Goal: Transaction & Acquisition: Purchase product/service

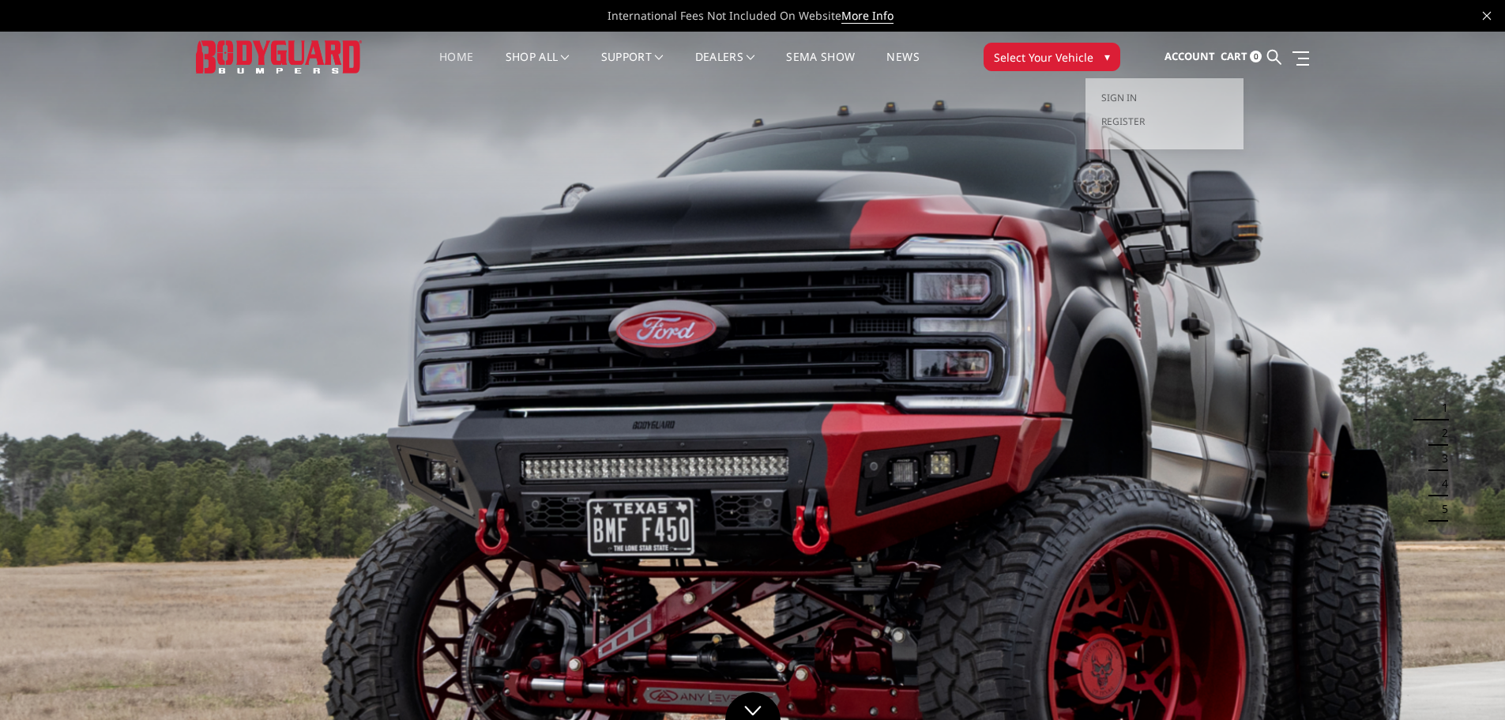
click at [1192, 53] on span "Account" at bounding box center [1189, 56] width 51 height 14
click at [1126, 103] on span "Sign in" at bounding box center [1119, 97] width 36 height 13
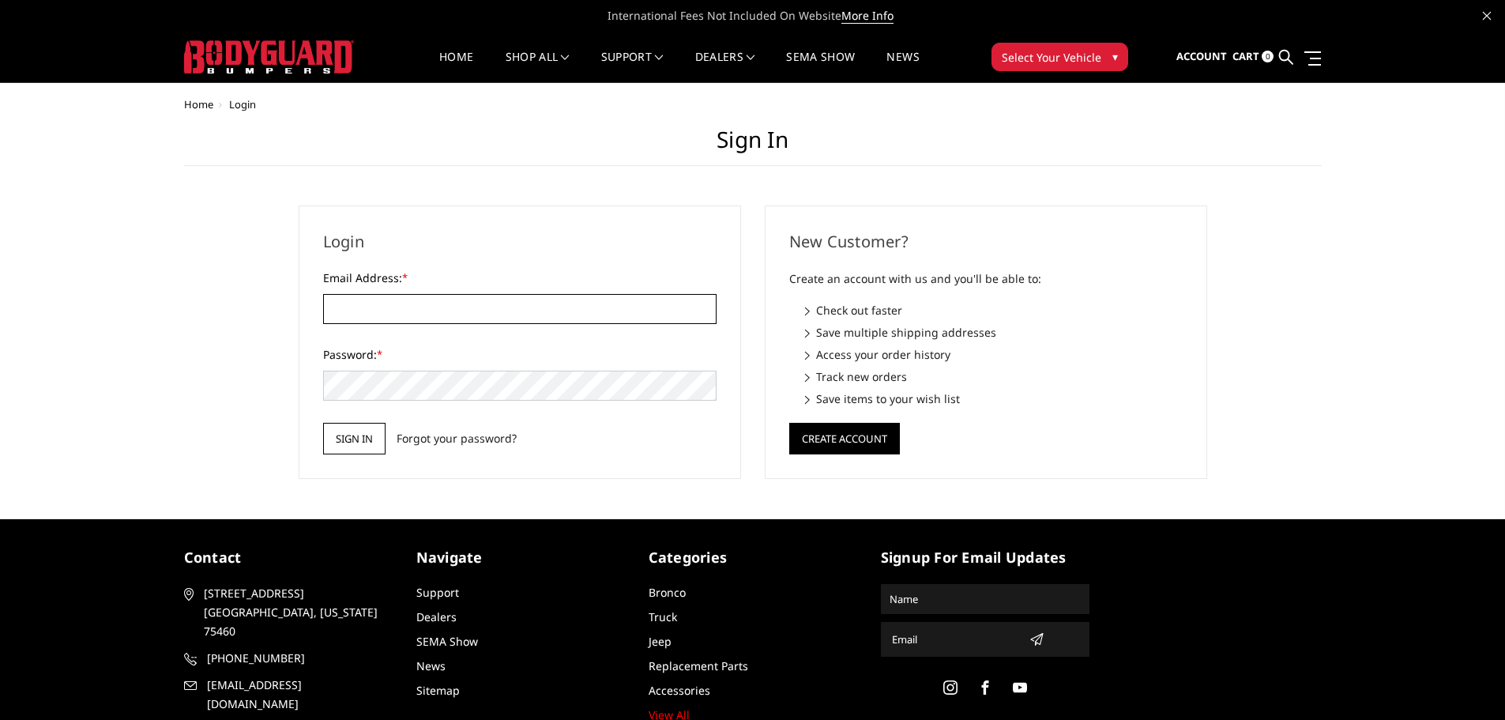
type input "[EMAIL_ADDRESS][PERSON_NAME][DOMAIN_NAME]"
click at [366, 442] on input "Sign in" at bounding box center [354, 439] width 62 height 32
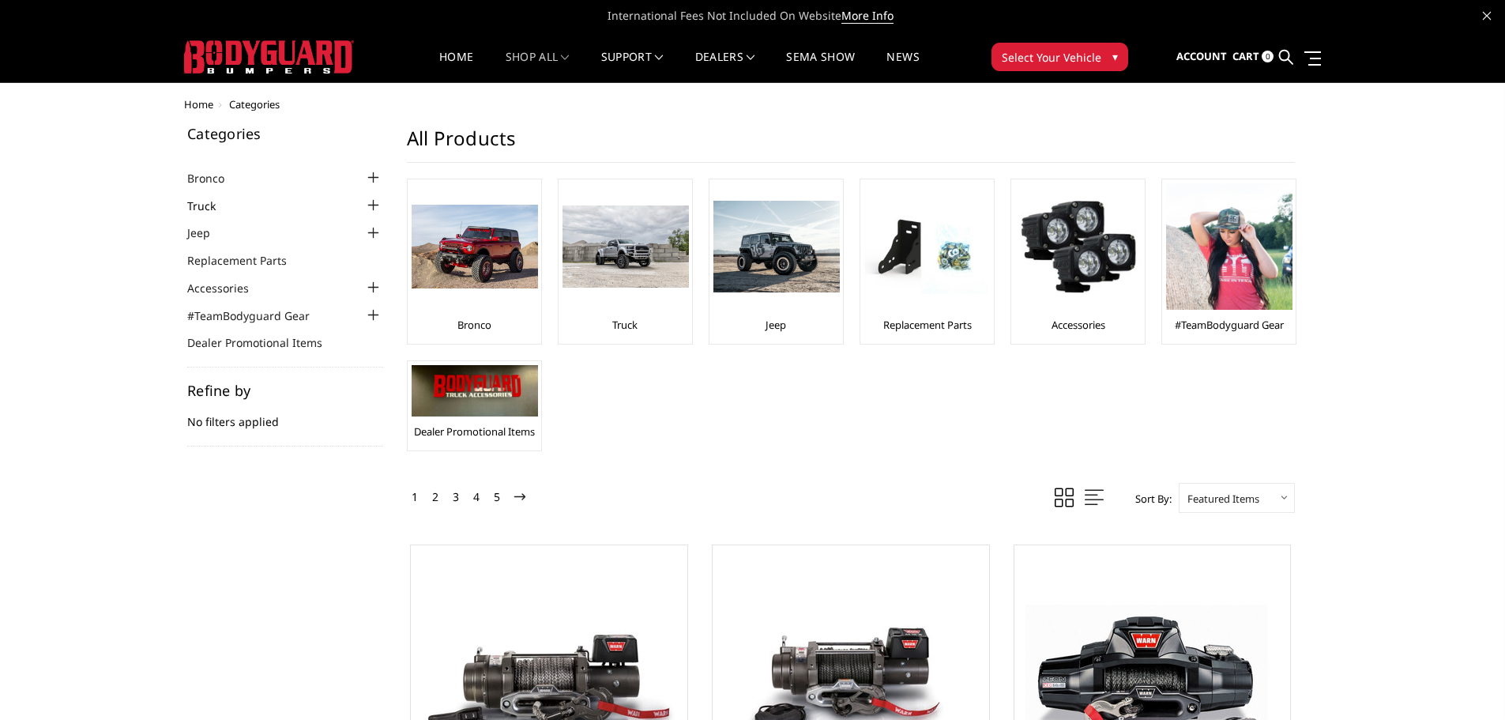
click at [217, 213] on link "Truck" at bounding box center [211, 205] width 48 height 17
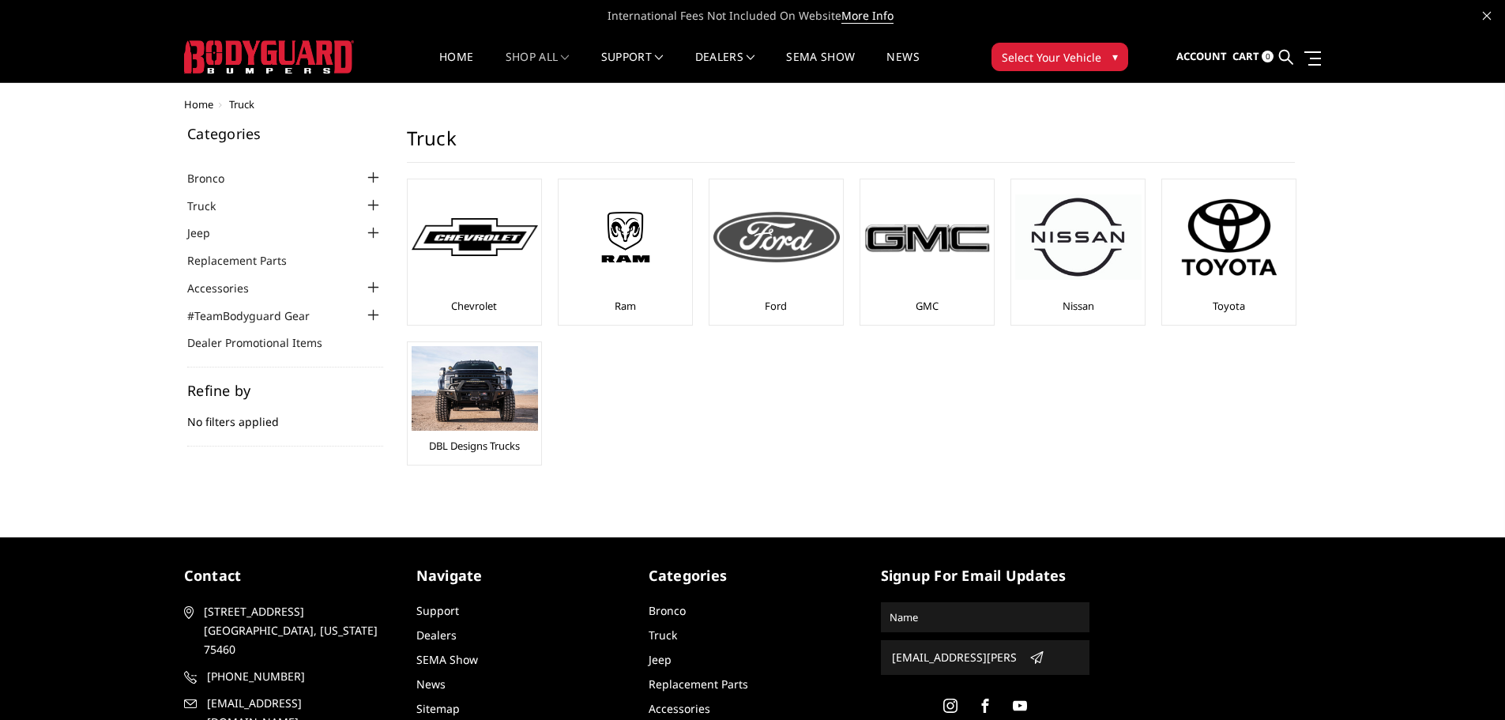
click at [784, 261] on img at bounding box center [776, 237] width 126 height 51
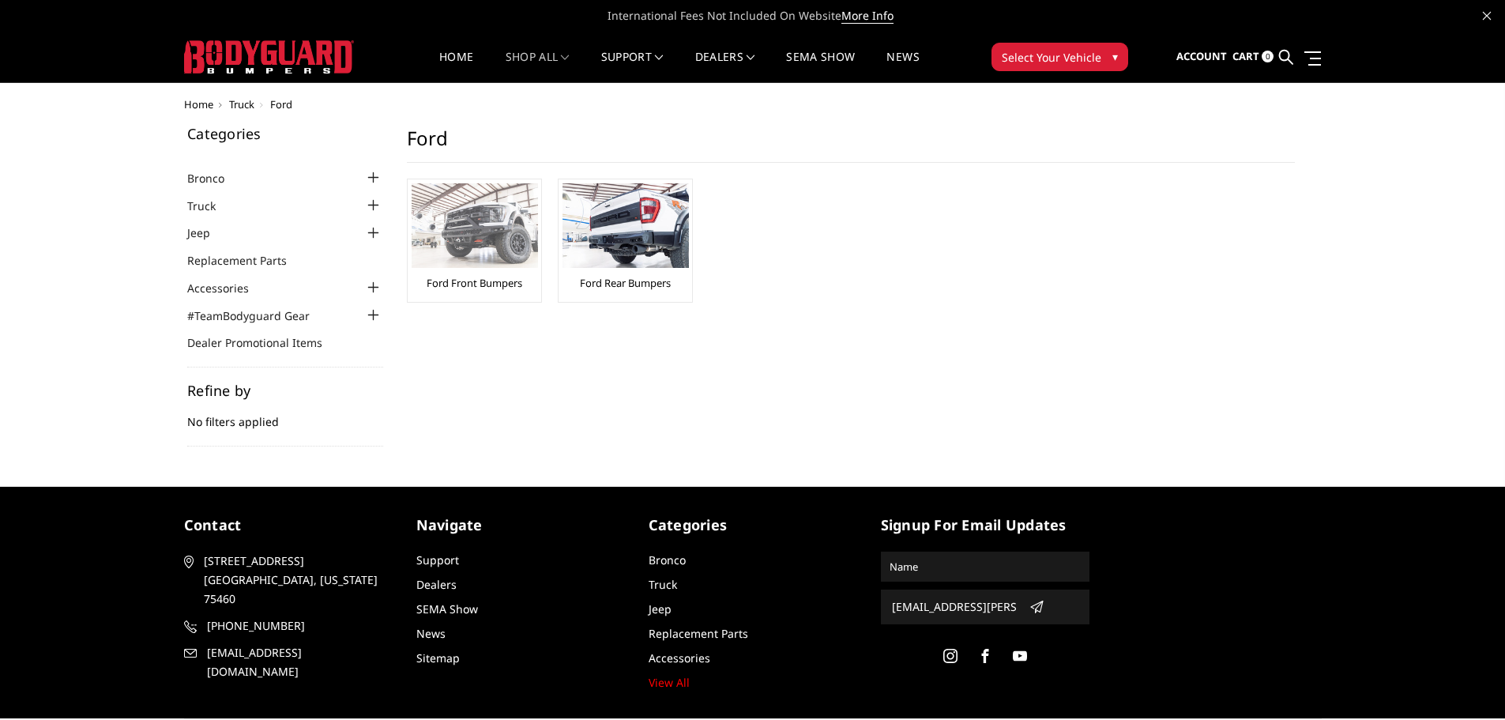
click at [498, 256] on img at bounding box center [475, 225] width 126 height 85
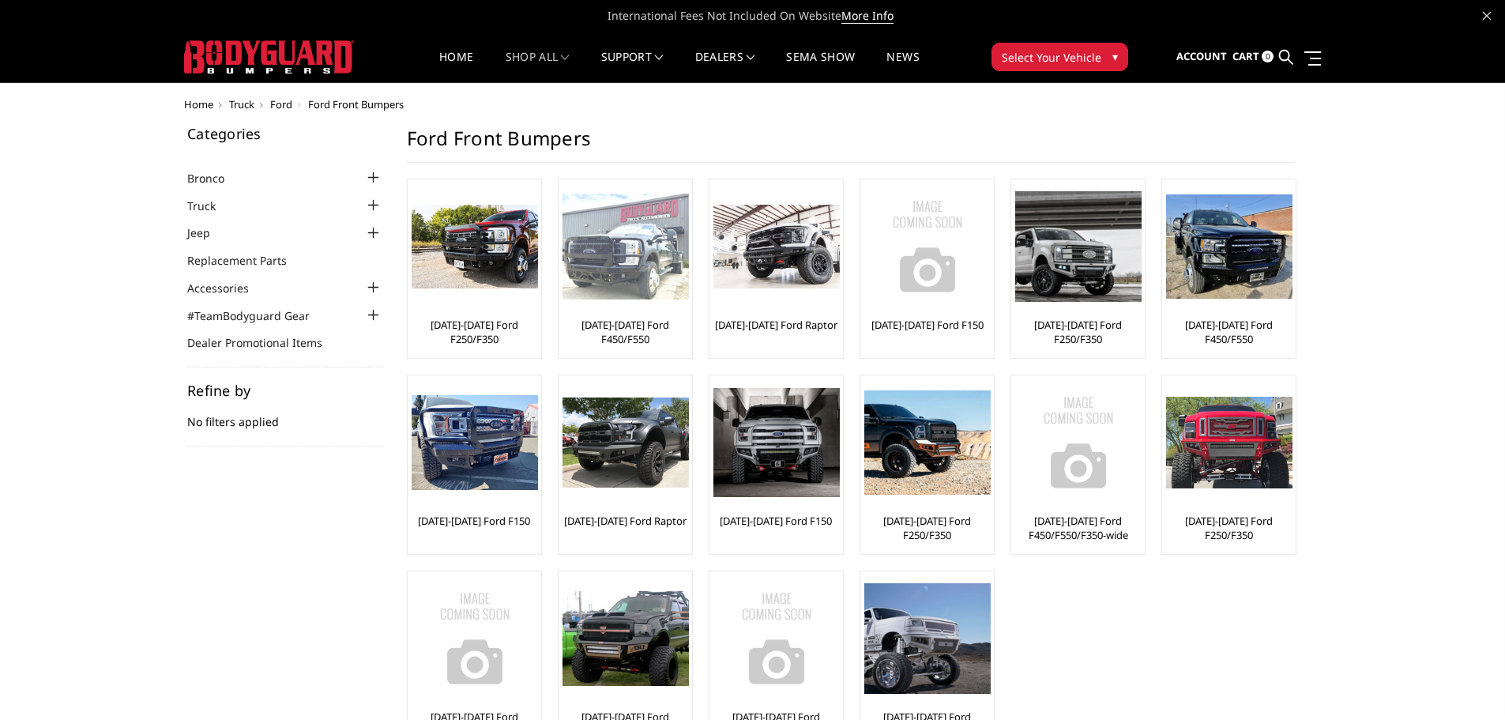
click at [624, 314] on div "[DATE]-[DATE] Ford F450/F550" at bounding box center [625, 268] width 126 height 171
click at [626, 333] on link "[DATE]-[DATE] Ford F450/F550" at bounding box center [625, 332] width 126 height 28
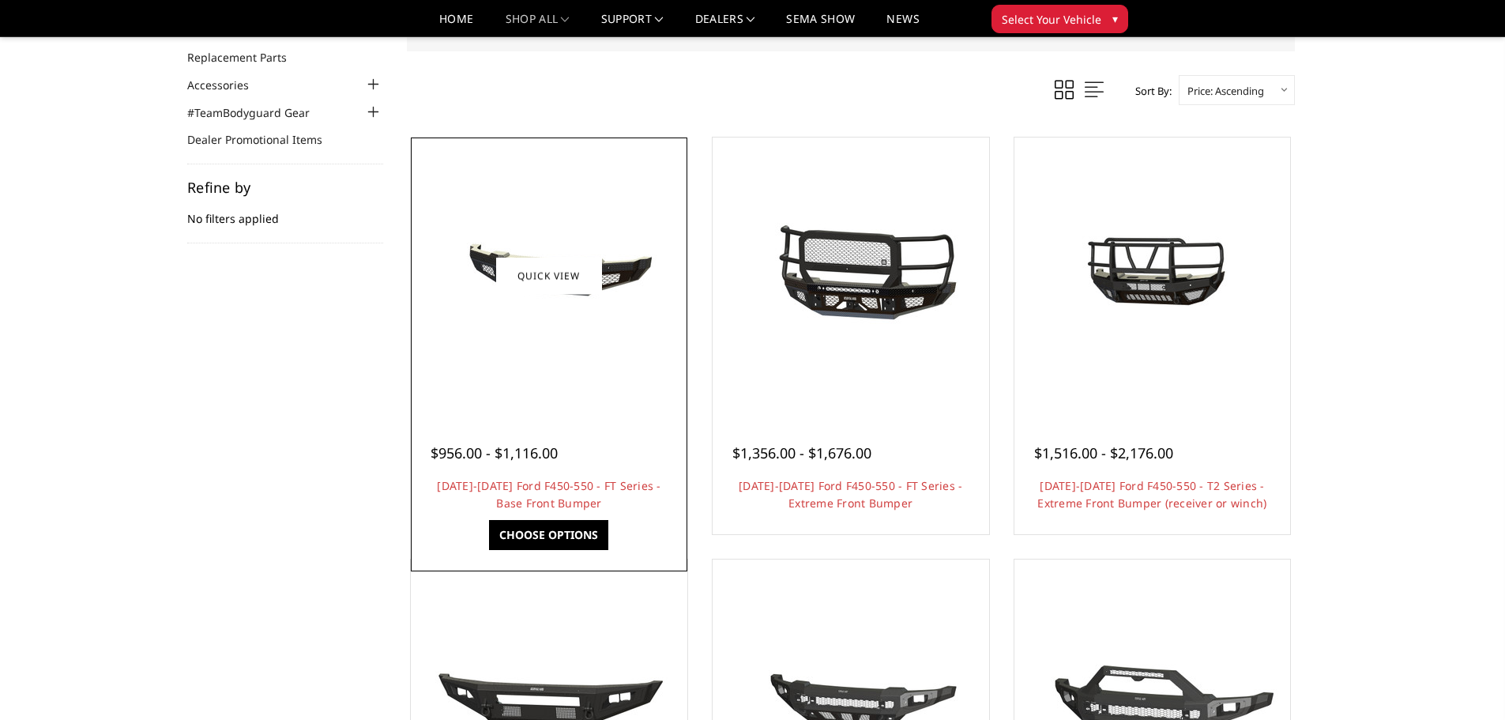
scroll to position [158, 0]
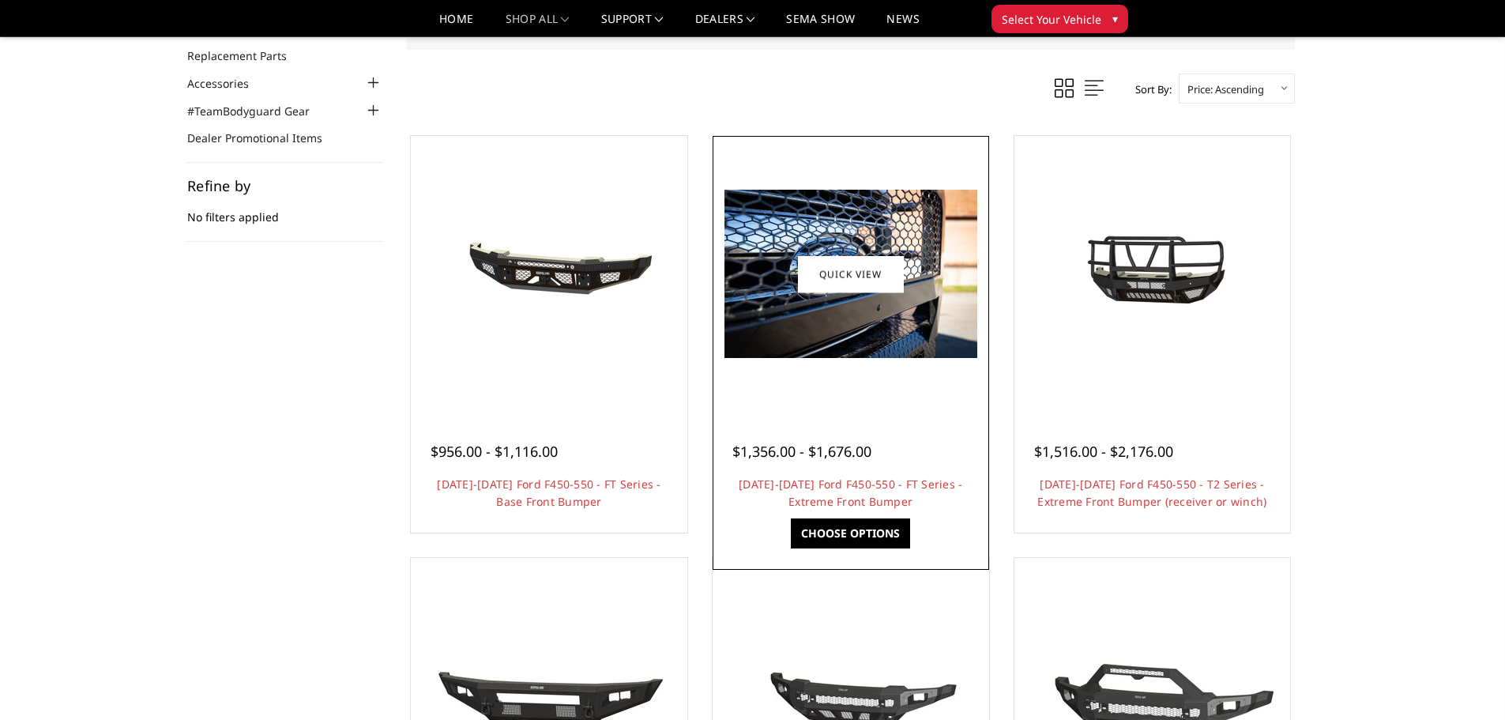
click at [848, 342] on img at bounding box center [850, 274] width 253 height 168
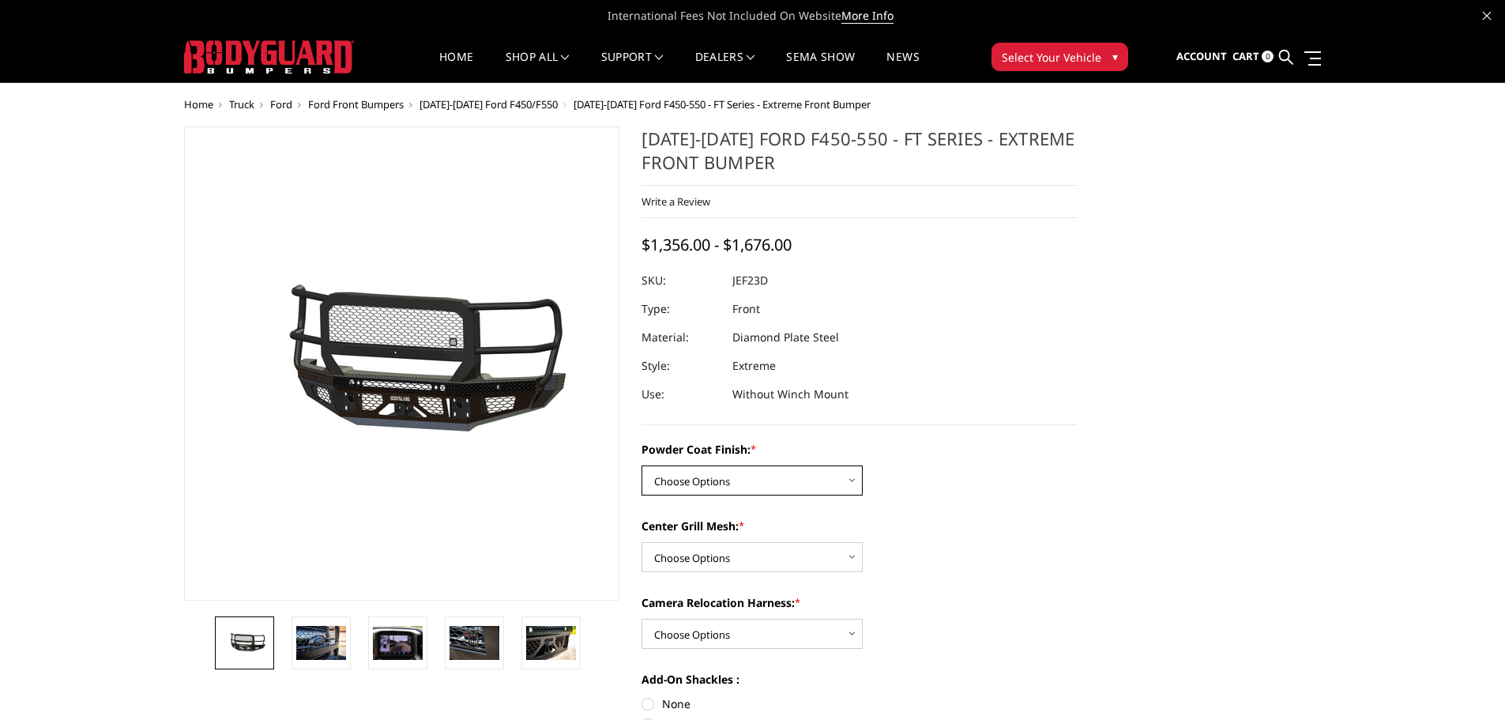
click at [846, 486] on select "Choose Options Bare Metal Gloss Black Powder Coat Textured Black Powder Coat" at bounding box center [751, 480] width 221 height 30
select select "3270"
click at [641, 465] on select "Choose Options Bare Metal Gloss Black Powder Coat Textured Black Powder Coat" at bounding box center [751, 480] width 221 height 30
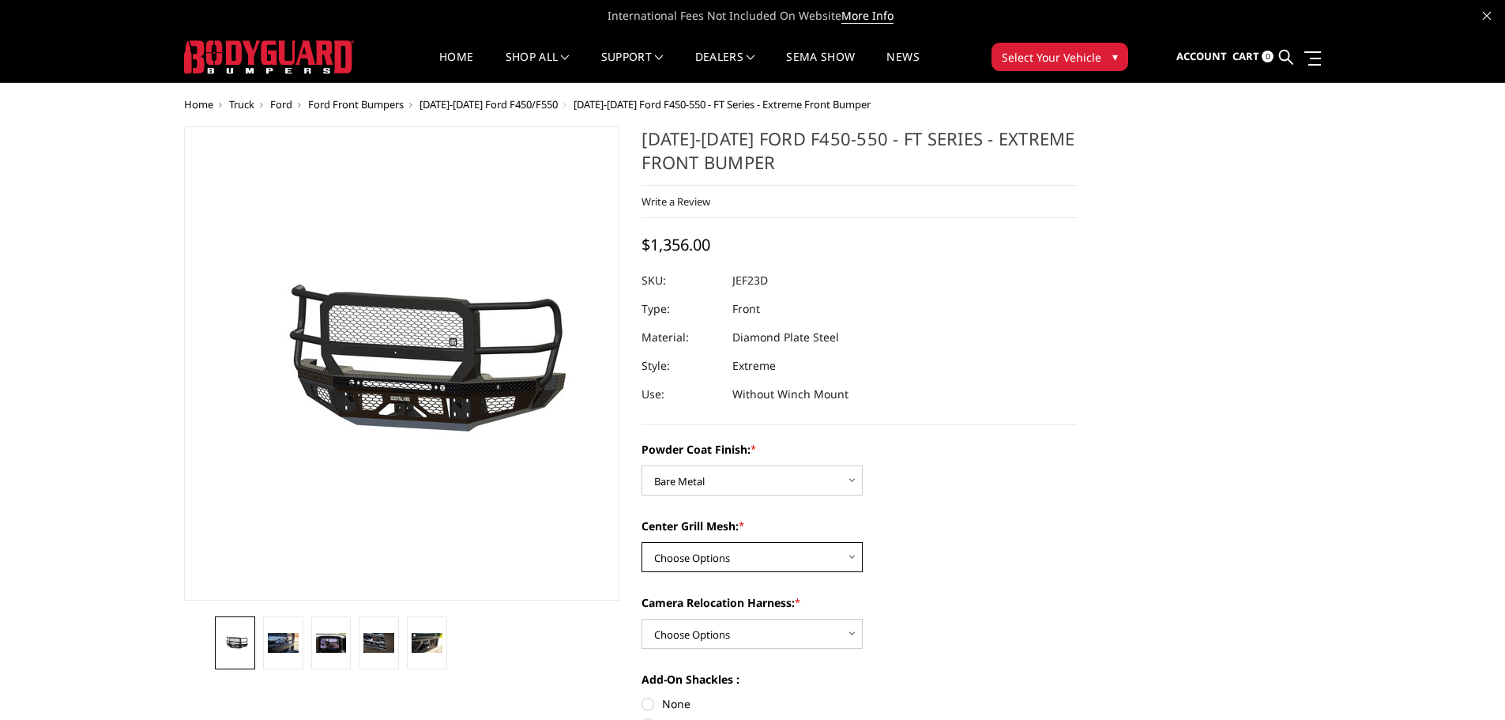
click at [847, 557] on select "Choose Options WITH Expanded Metal in Center Grill WITHOUT Expanded Metal in Ce…" at bounding box center [751, 557] width 221 height 30
select select "3273"
click at [641, 542] on select "Choose Options WITH Expanded Metal in Center Grill WITHOUT Expanded Metal in Ce…" at bounding box center [751, 557] width 221 height 30
click at [857, 634] on select "Choose Options WITH Camera Relocation Harness WITHOUT Camera Relocation Harness" at bounding box center [751, 634] width 221 height 30
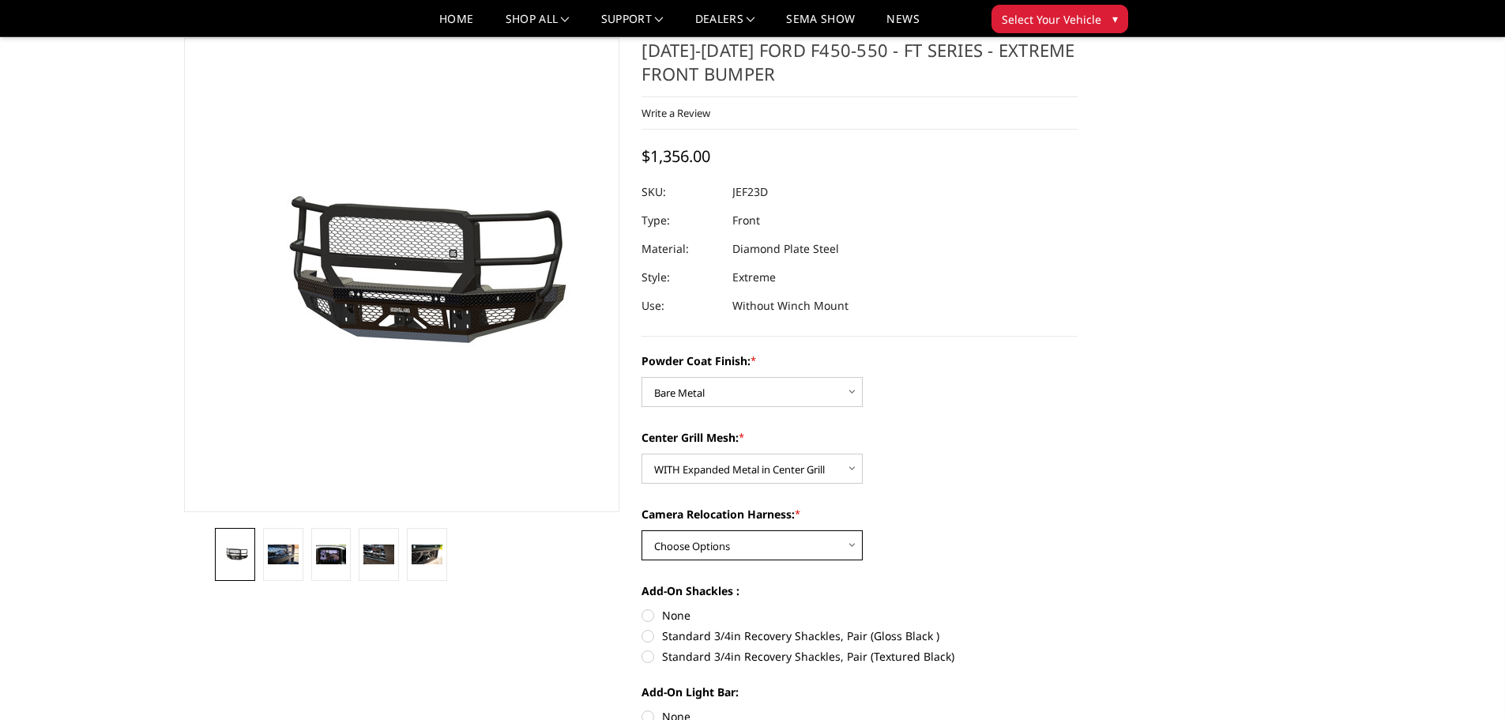
scroll to position [158, 0]
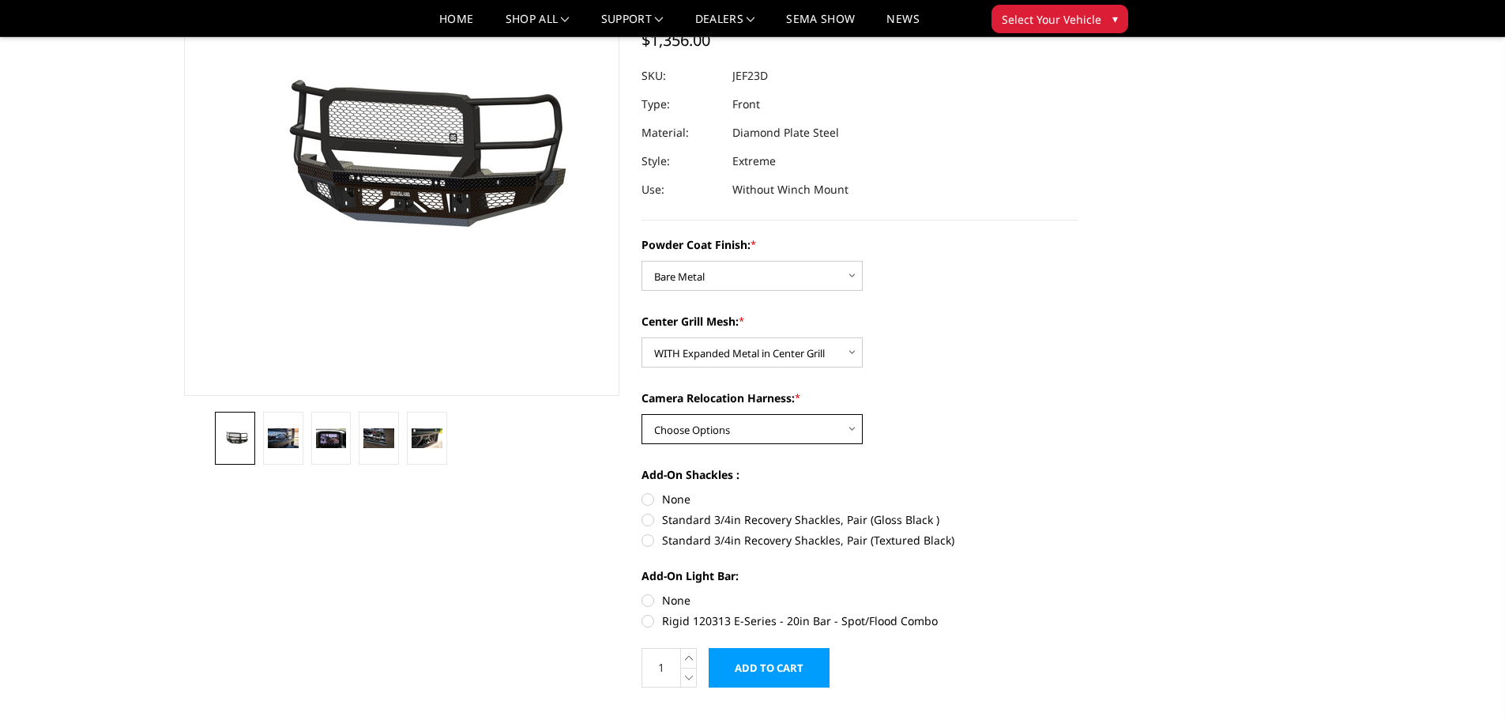
click at [845, 434] on select "Choose Options WITH Camera Relocation Harness WITHOUT Camera Relocation Harness" at bounding box center [751, 429] width 221 height 30
select select "3276"
click at [641, 414] on select "Choose Options WITH Camera Relocation Harness WITHOUT Camera Relocation Harness" at bounding box center [751, 429] width 221 height 30
click at [649, 499] on label "None" at bounding box center [859, 499] width 436 height 17
click at [642, 491] on input "None" at bounding box center [641, 491] width 1 height 1
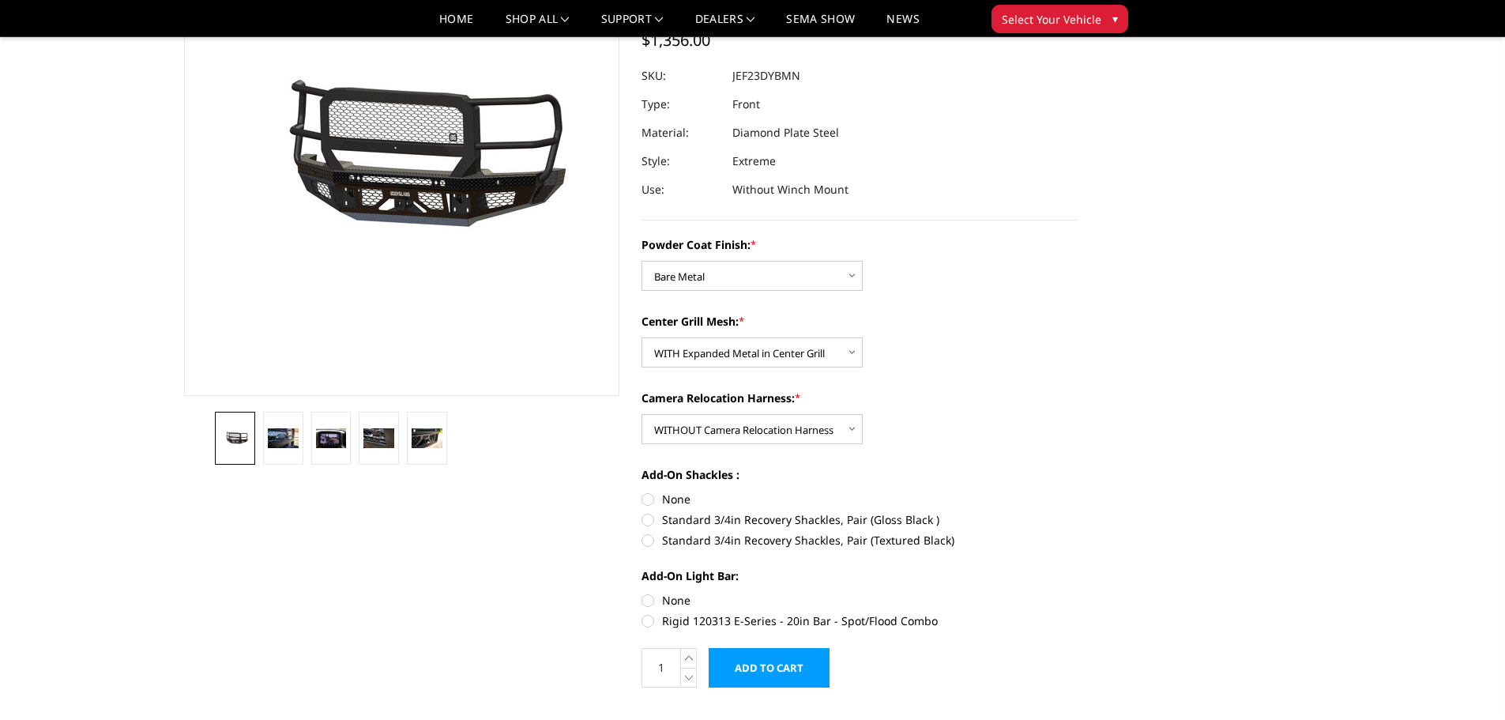
radio input "true"
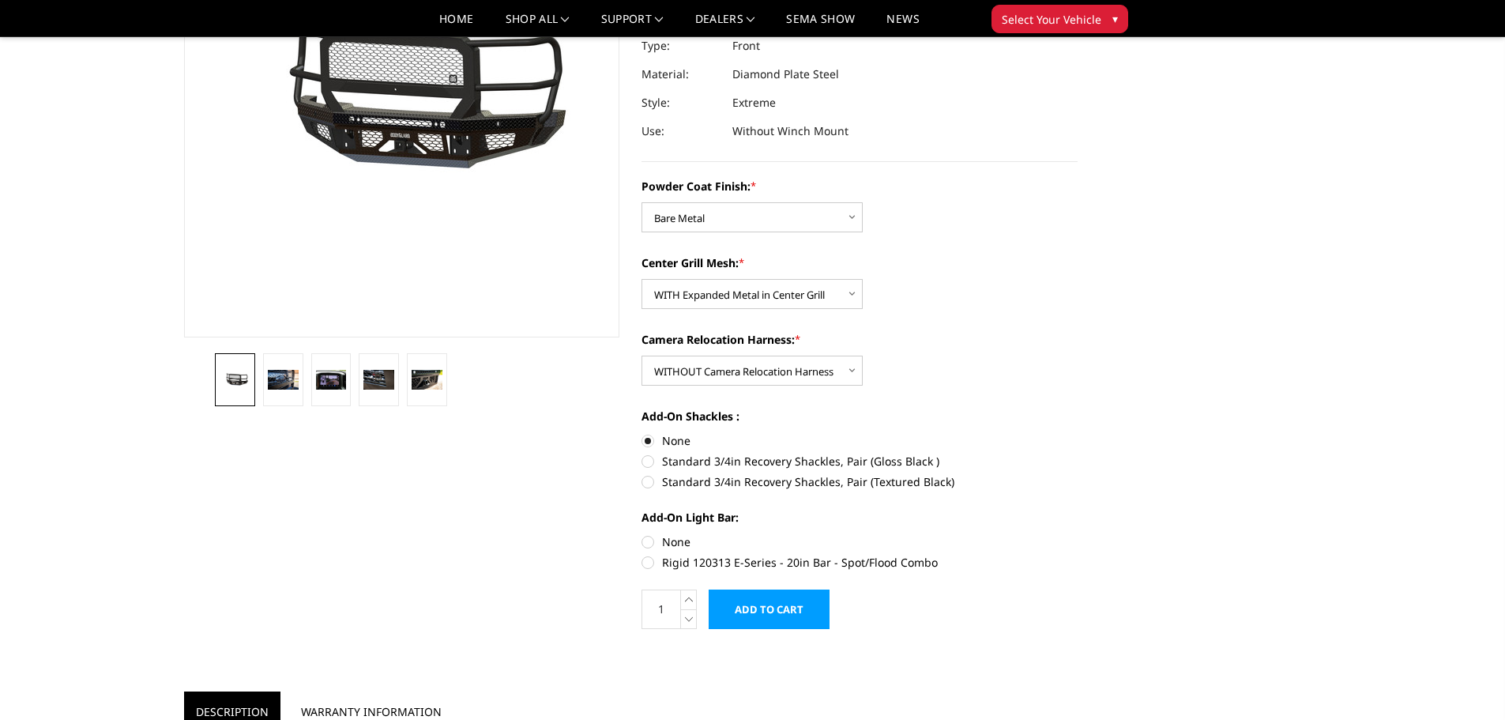
scroll to position [316, 0]
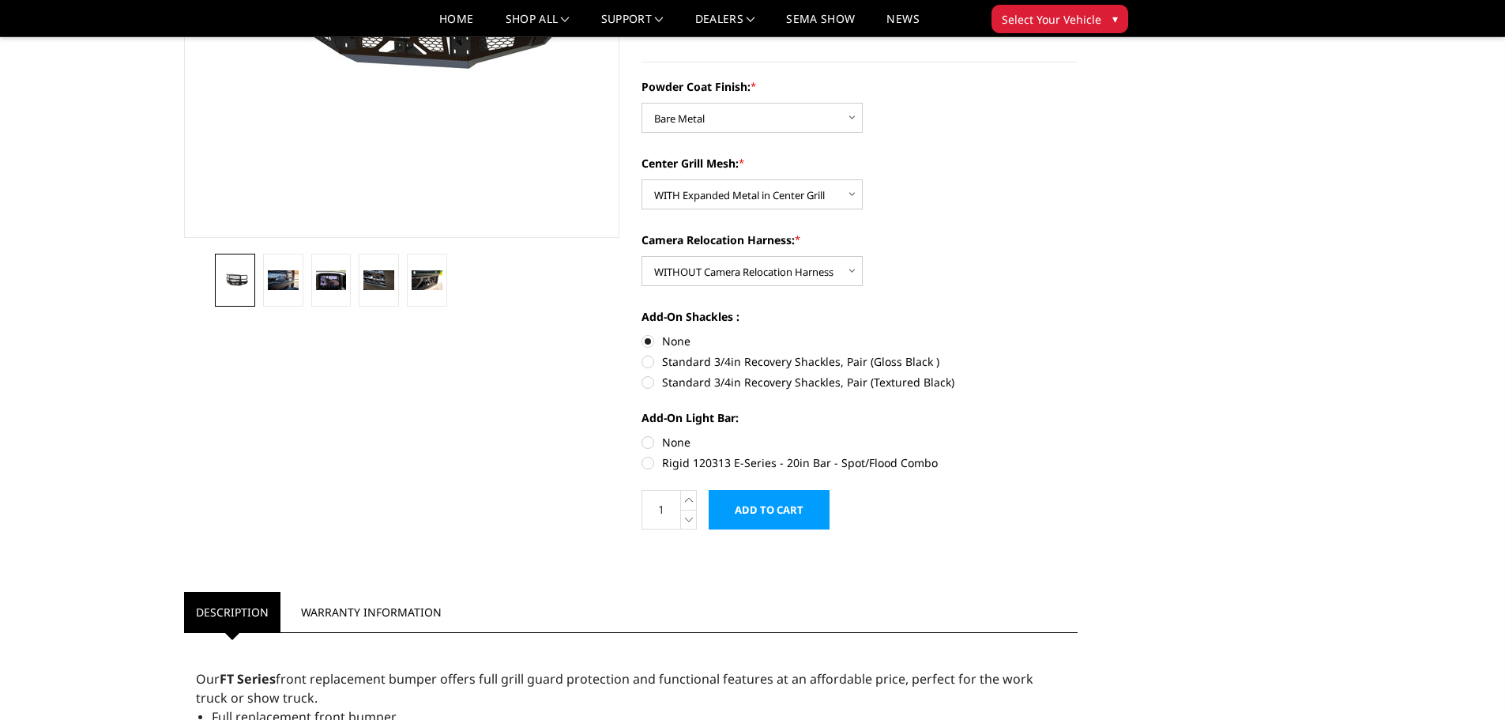
click at [648, 439] on label "None" at bounding box center [859, 442] width 436 height 17
click at [642, 434] on input "None" at bounding box center [641, 434] width 1 height 1
radio input "true"
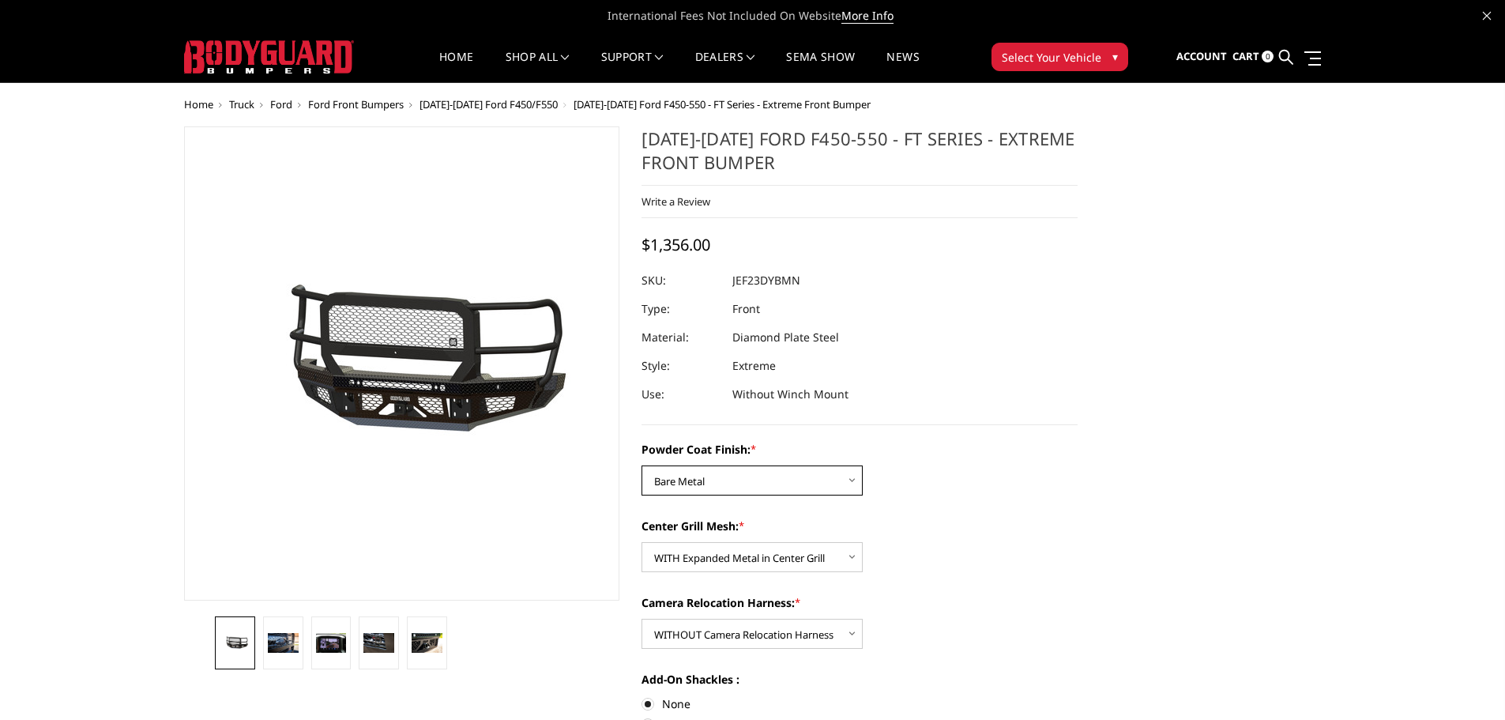
click at [852, 477] on select "Choose Options Bare Metal Gloss Black Powder Coat Textured Black Powder Coat" at bounding box center [751, 480] width 221 height 30
click at [641, 465] on select "Choose Options Bare Metal Gloss Black Powder Coat Textured Black Powder Coat" at bounding box center [751, 480] width 221 height 30
click at [850, 483] on select "Choose Options Bare Metal Gloss Black Powder Coat Textured Black Powder Coat" at bounding box center [751, 480] width 221 height 30
click at [641, 465] on select "Choose Options Bare Metal Gloss Black Powder Coat Textured Black Powder Coat" at bounding box center [751, 480] width 221 height 30
click at [846, 480] on select "Choose Options Bare Metal Gloss Black Powder Coat Textured Black Powder Coat" at bounding box center [751, 480] width 221 height 30
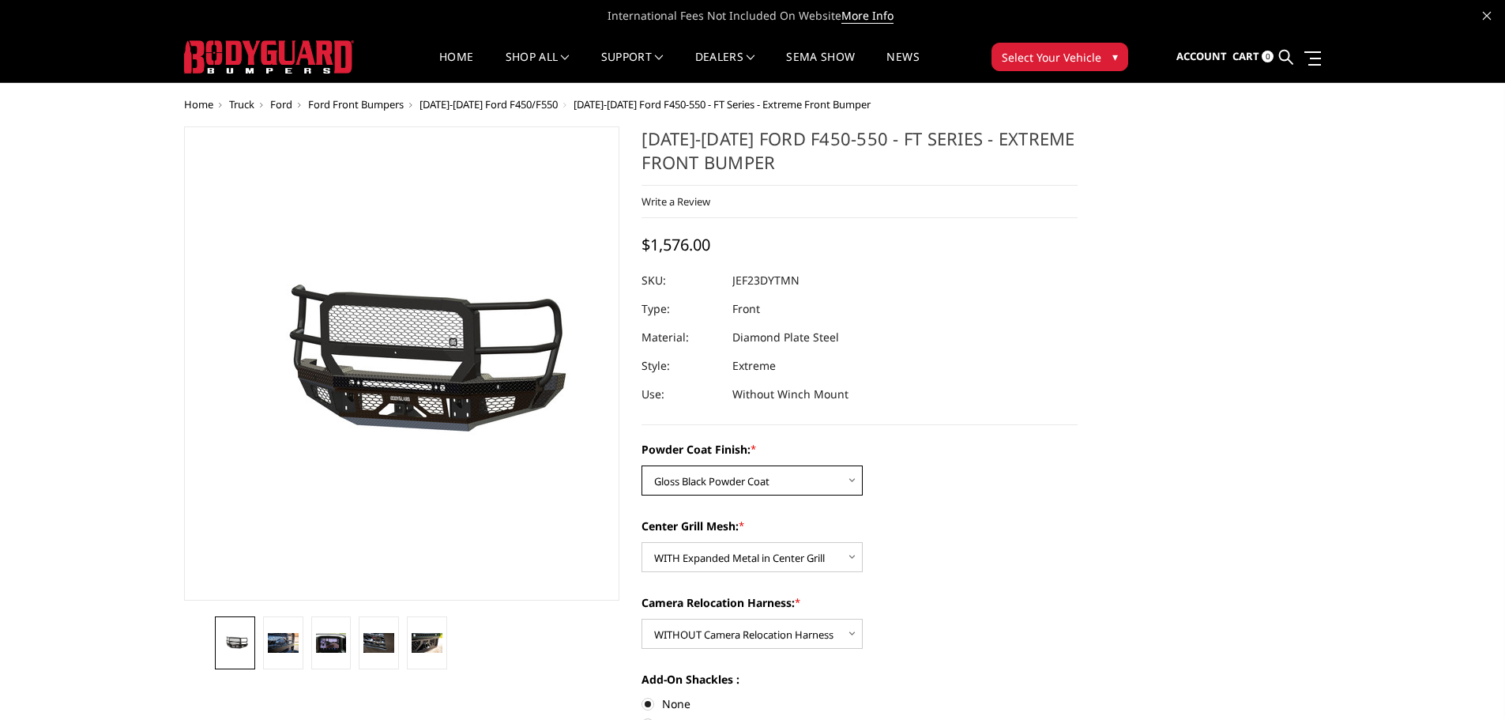
click at [641, 465] on select "Choose Options Bare Metal Gloss Black Powder Coat Textured Black Powder Coat" at bounding box center [751, 480] width 221 height 30
click at [861, 482] on select "Choose Options Bare Metal Gloss Black Powder Coat Textured Black Powder Coat" at bounding box center [751, 480] width 221 height 30
select select "3270"
click at [641, 465] on select "Choose Options Bare Metal Gloss Black Powder Coat Textured Black Powder Coat" at bounding box center [751, 480] width 221 height 30
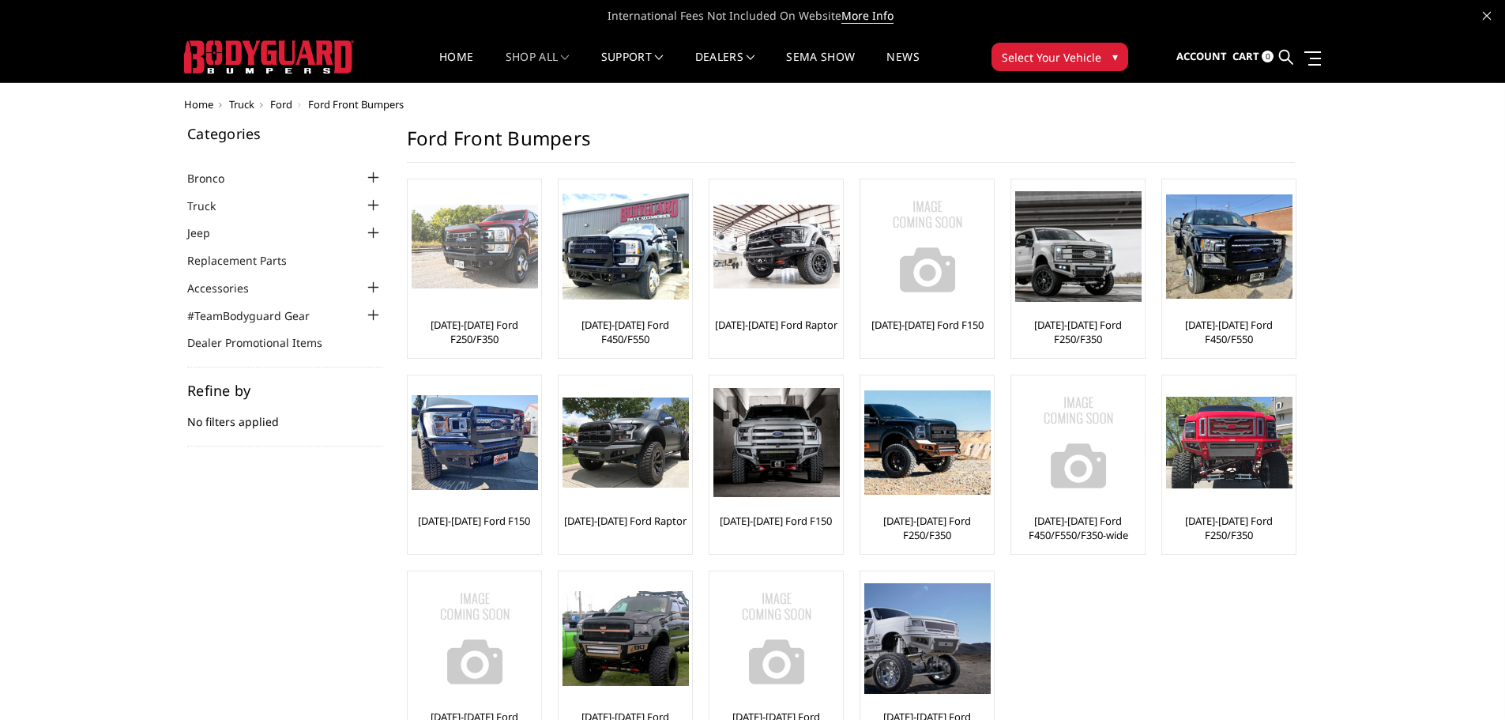
click at [491, 310] on div "[DATE]-[DATE] Ford F250/F350" at bounding box center [475, 268] width 126 height 171
click at [493, 331] on link "[DATE]-[DATE] Ford F250/F350" at bounding box center [475, 332] width 126 height 28
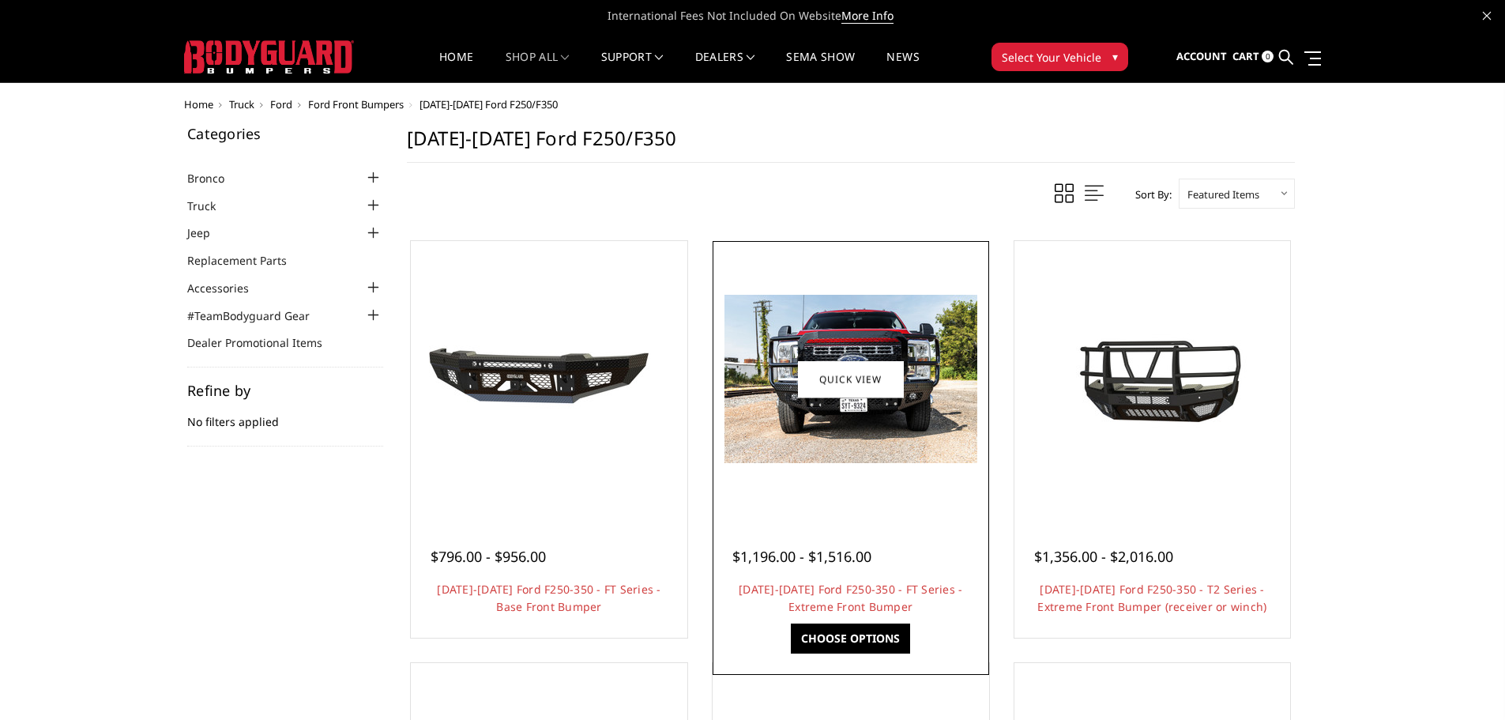
scroll to position [79, 0]
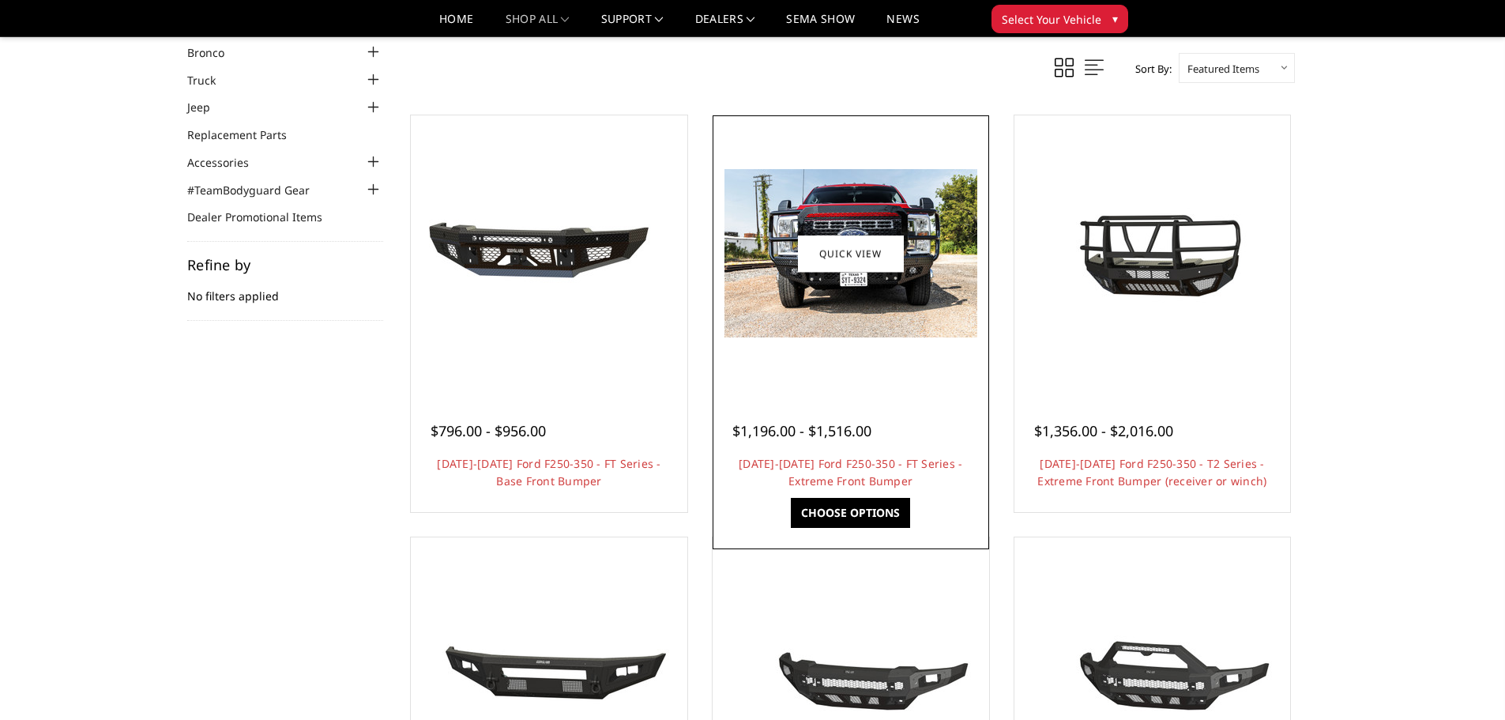
click at [827, 431] on span "$1,196.00 - $1,516.00" at bounding box center [801, 430] width 139 height 19
click at [863, 389] on div "$1,196.00 - $1,516.00 2023-2026 Ford F250-350 - FT Series - Extreme Front Bumpe…" at bounding box center [851, 448] width 269 height 120
click at [819, 465] on link "2023-2026 Ford F250-350 - FT Series - Extreme Front Bumper" at bounding box center [851, 472] width 224 height 32
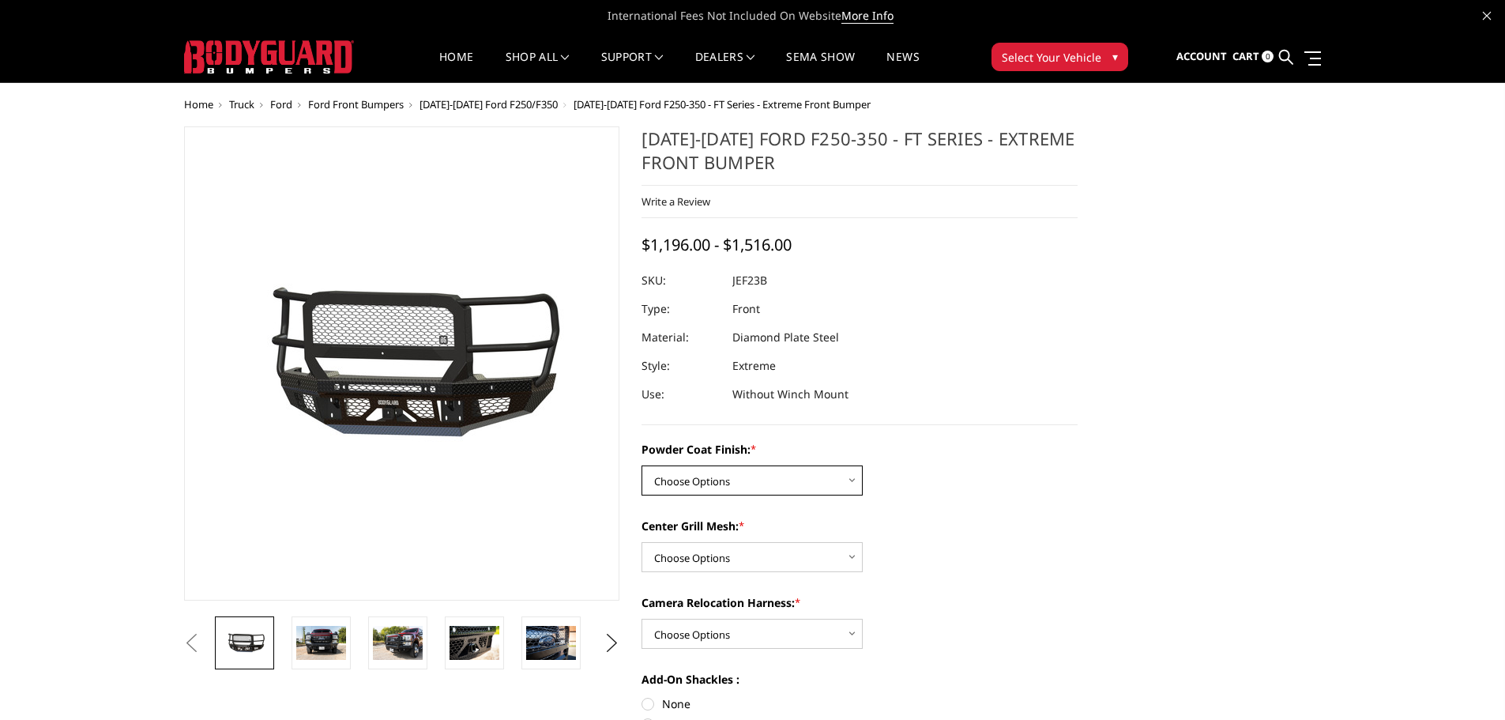
click at [857, 474] on select "Choose Options Bare Metal Gloss Black Powder Coat Textured Black Powder Coat" at bounding box center [751, 480] width 221 height 30
select select "3264"
click at [641, 465] on select "Choose Options Bare Metal Gloss Black Powder Coat Textured Black Powder Coat" at bounding box center [751, 480] width 221 height 30
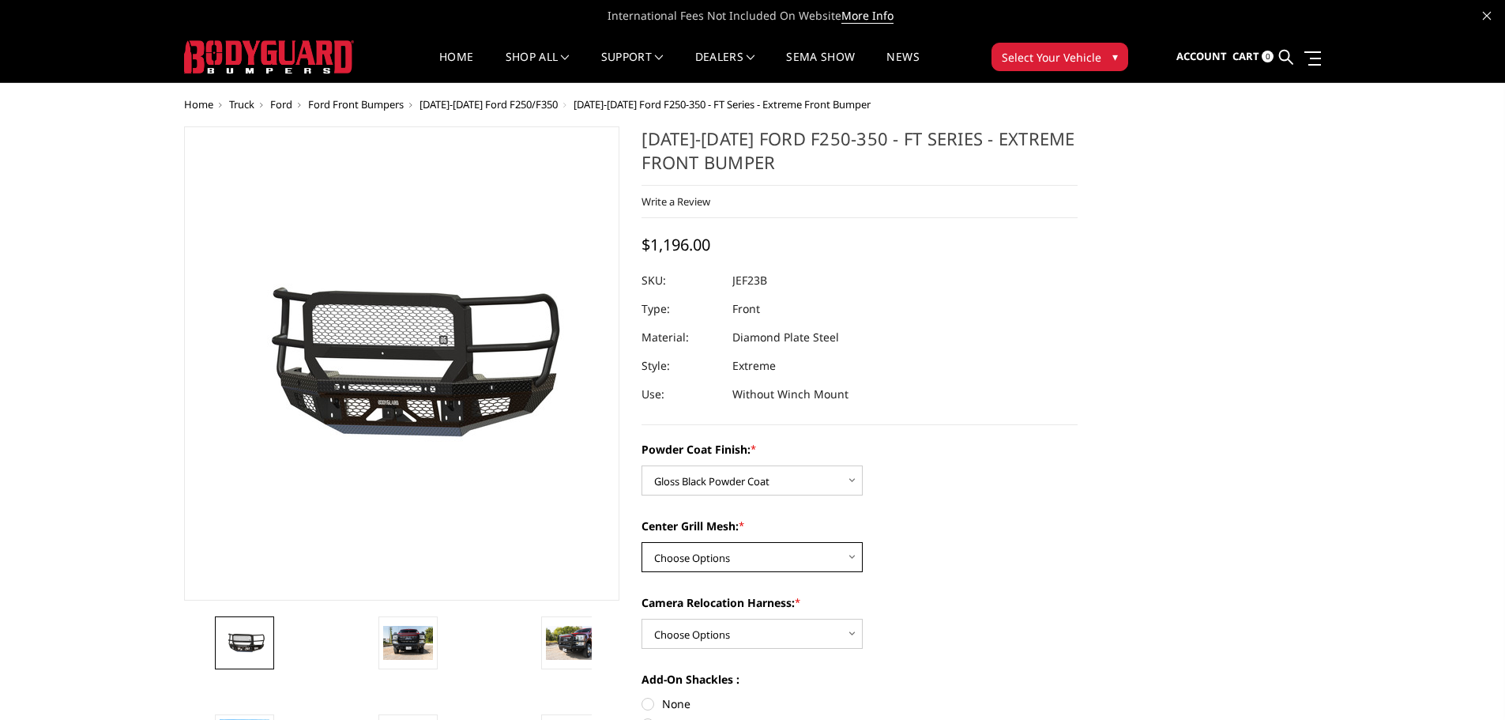
click at [850, 558] on select "Choose Options WITH Expanded Metal in Center Grill WITHOUT Expanded Metal in Ce…" at bounding box center [751, 557] width 221 height 30
select select "3266"
click at [641, 542] on select "Choose Options WITH Expanded Metal in Center Grill WITHOUT Expanded Metal in Ce…" at bounding box center [751, 557] width 221 height 30
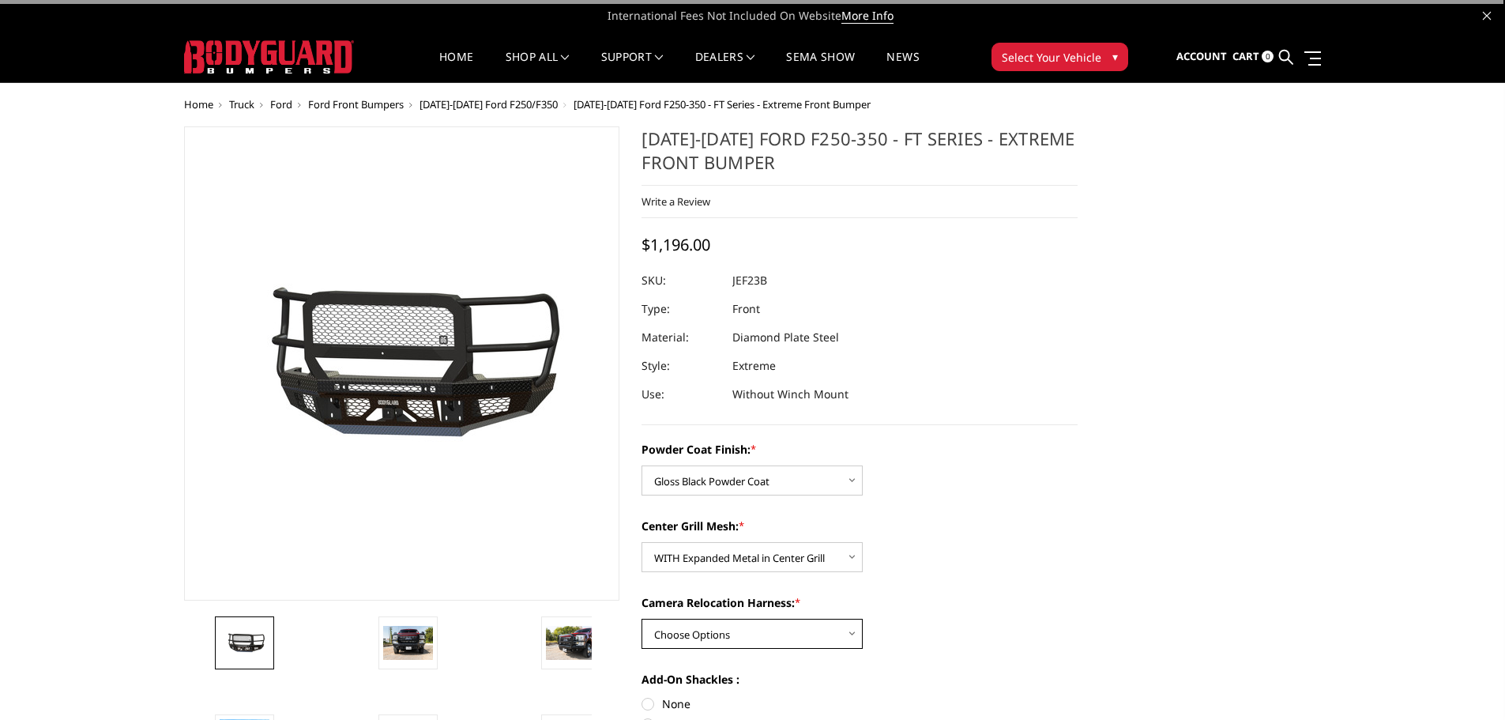
click at [856, 627] on select "Choose Options WITH Camera Relocation Harness WITHOUT Camera Relocation Harness" at bounding box center [751, 634] width 221 height 30
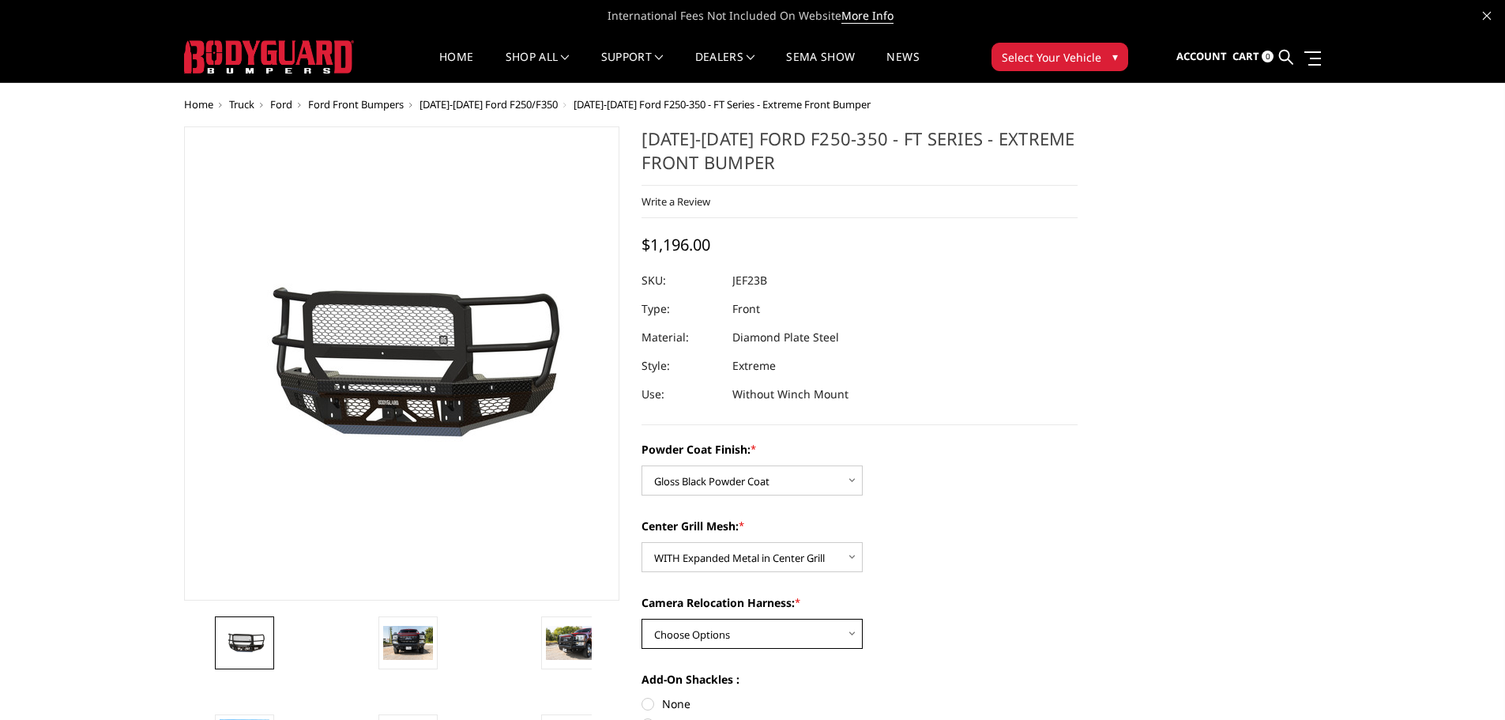
select select "3269"
click at [641, 619] on select "Choose Options WITH Camera Relocation Harness WITHOUT Camera Relocation Harness" at bounding box center [751, 634] width 221 height 30
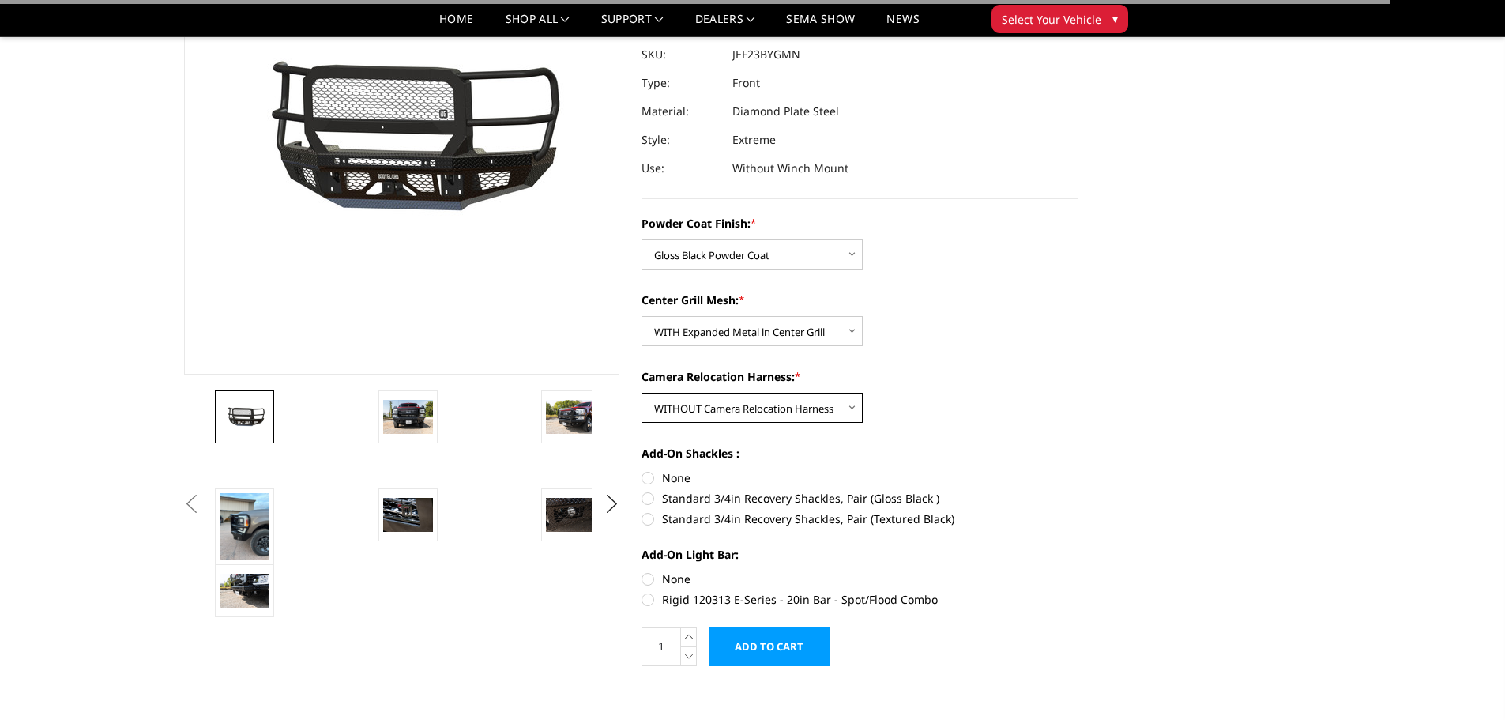
scroll to position [395, 0]
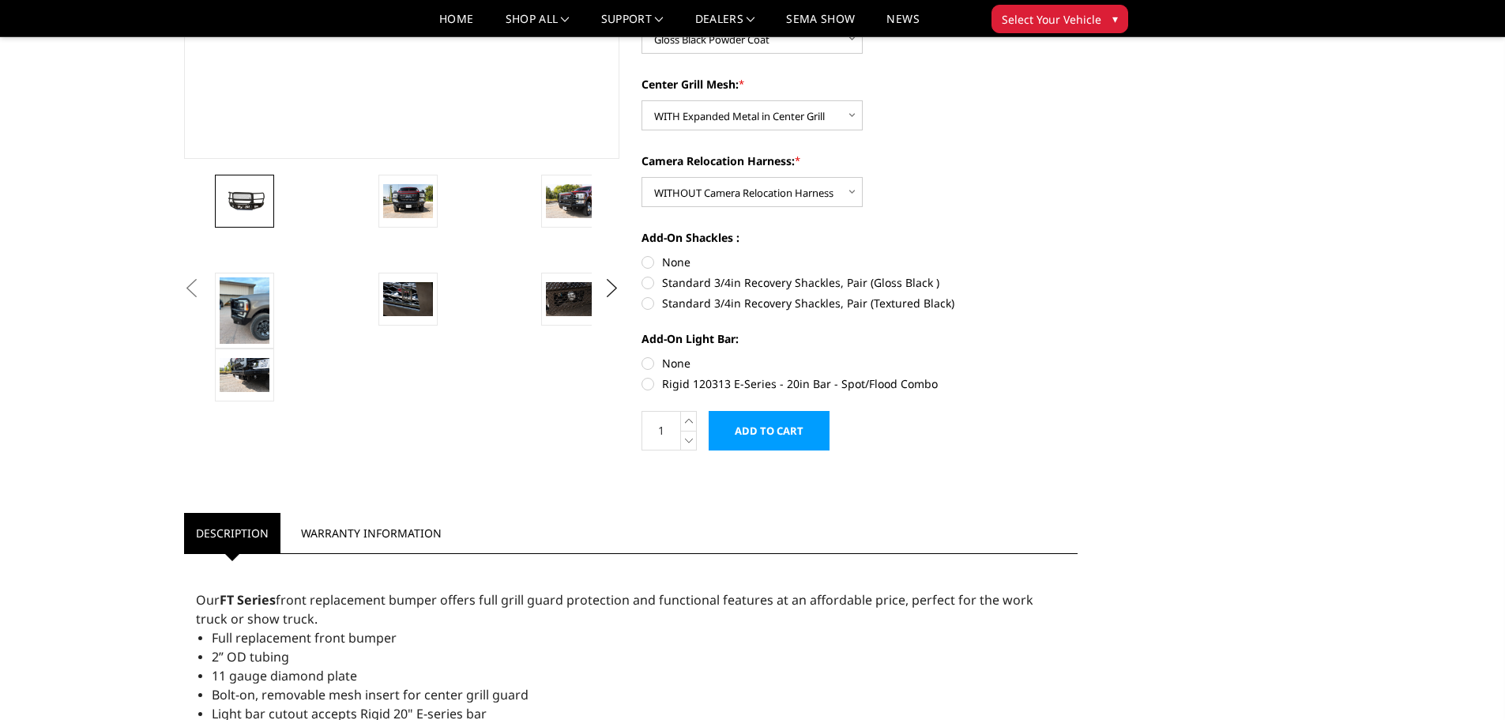
click at [655, 265] on label "None" at bounding box center [859, 262] width 436 height 17
click at [642, 254] on input "None" at bounding box center [641, 254] width 1 height 1
radio input "true"
click at [654, 365] on label "None" at bounding box center [859, 363] width 436 height 17
click at [642, 355] on input "None" at bounding box center [641, 355] width 1 height 1
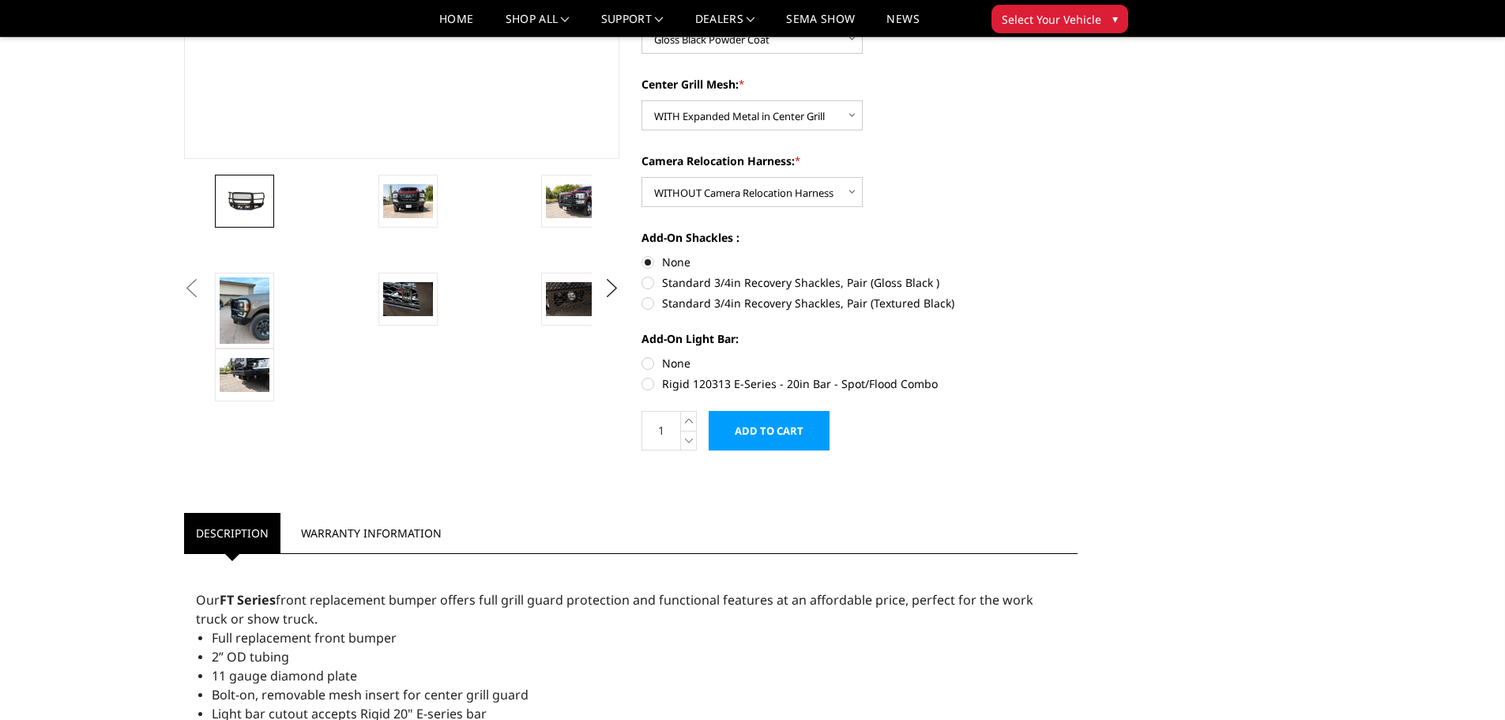
radio input "true"
click at [849, 193] on select "Choose Options WITH Camera Relocation Harness WITHOUT Camera Relocation Harness" at bounding box center [751, 192] width 221 height 30
select select "3268"
click at [641, 177] on select "Choose Options WITH Camera Relocation Harness WITHOUT Camera Relocation Harness" at bounding box center [751, 192] width 221 height 30
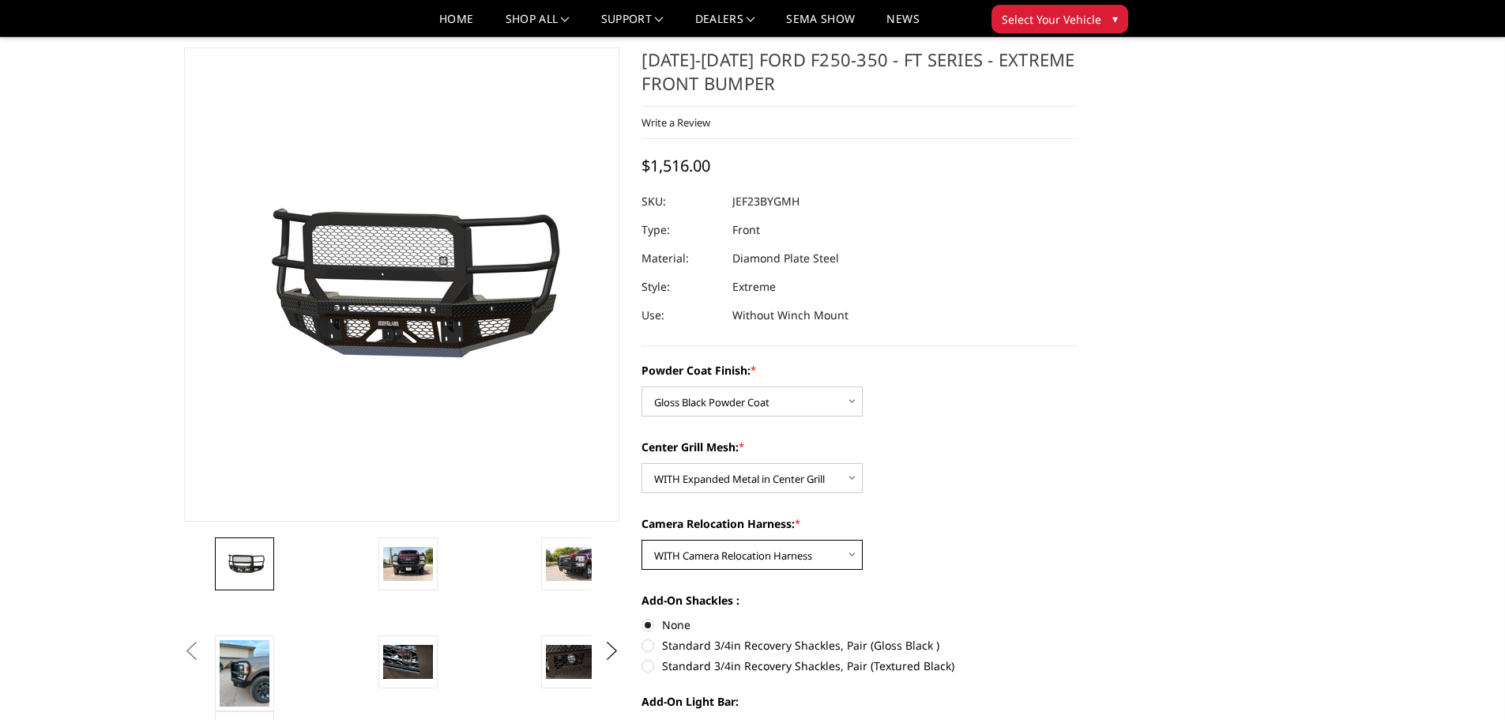
scroll to position [0, 0]
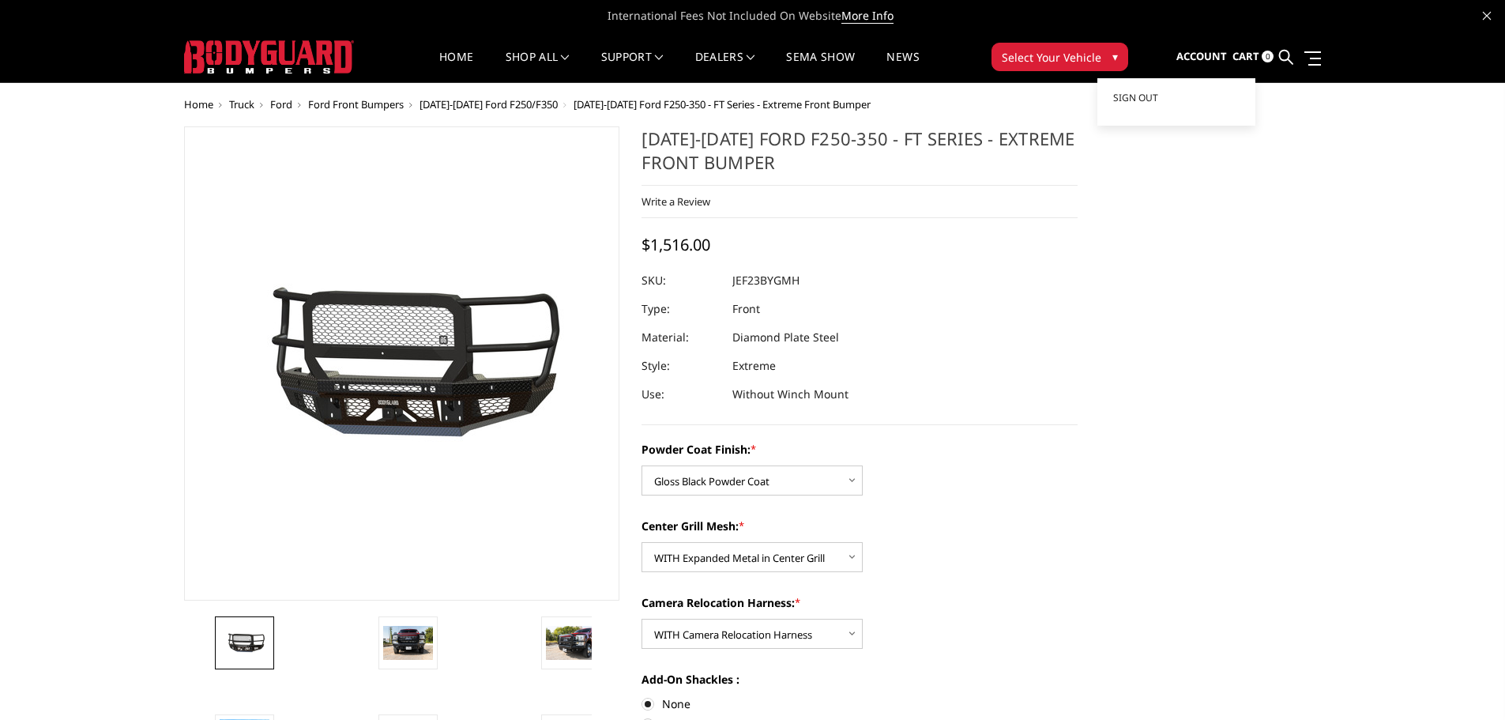
click at [1202, 59] on span "Account" at bounding box center [1201, 56] width 51 height 14
click at [1151, 96] on span "Sign out" at bounding box center [1135, 97] width 45 height 13
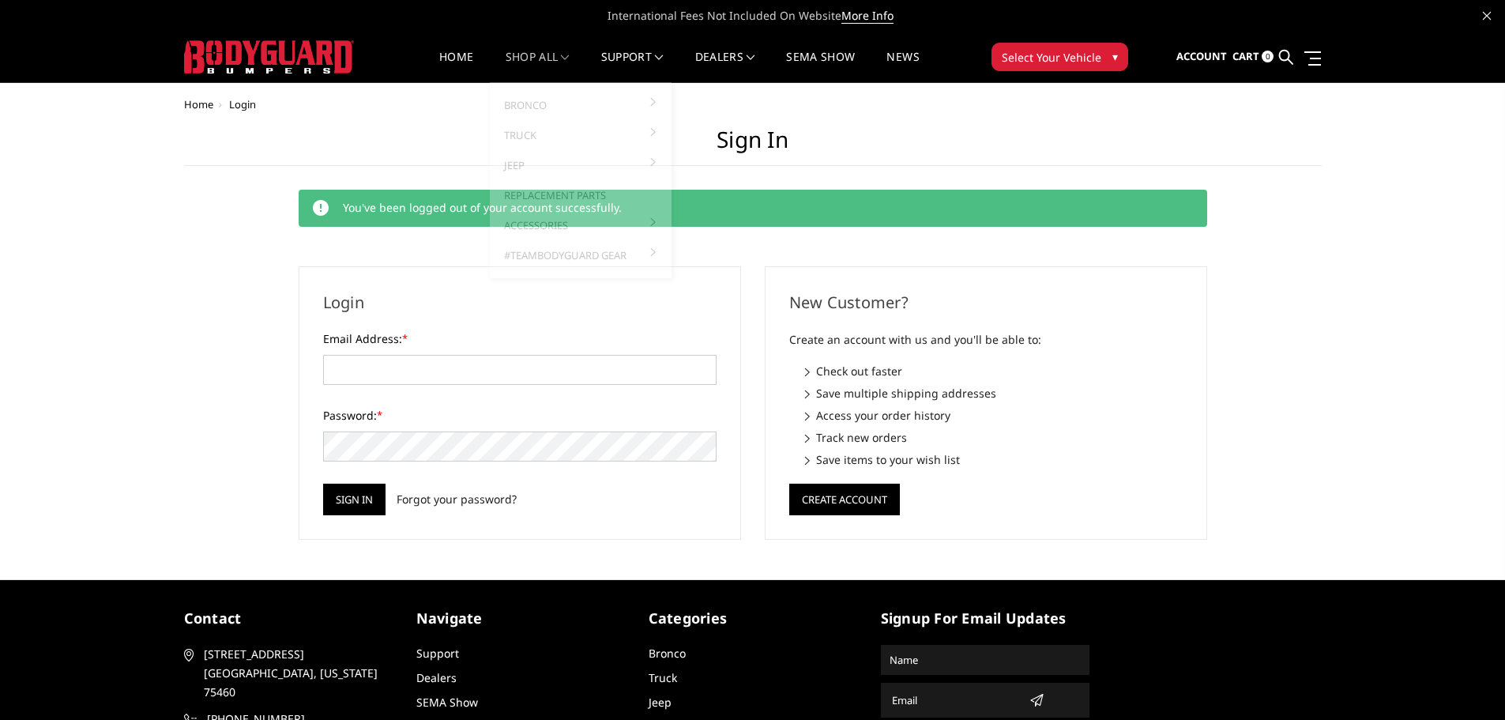
type input "ralbarez@siddons-martin.com"
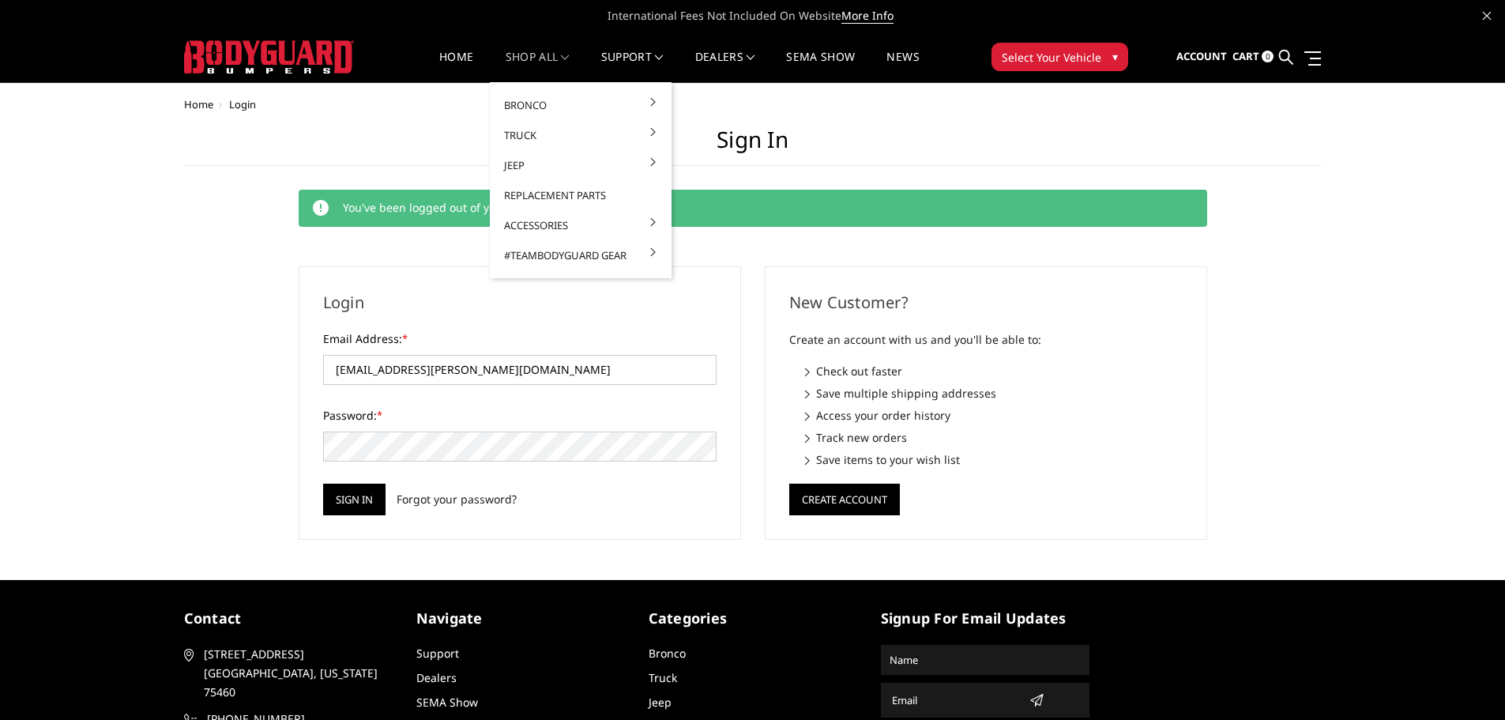
click at [508, 55] on link "shop all" at bounding box center [538, 66] width 64 height 31
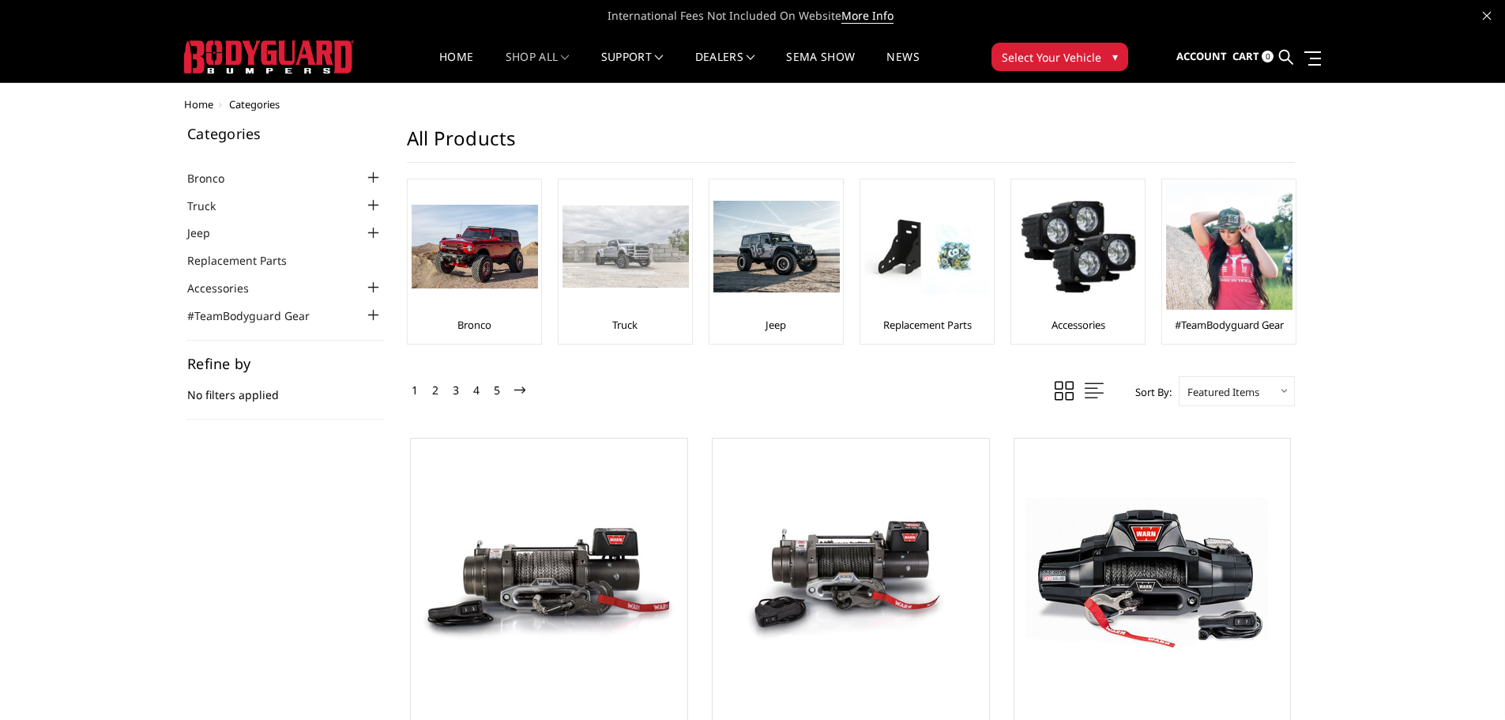
click at [615, 288] on div at bounding box center [625, 246] width 126 height 126
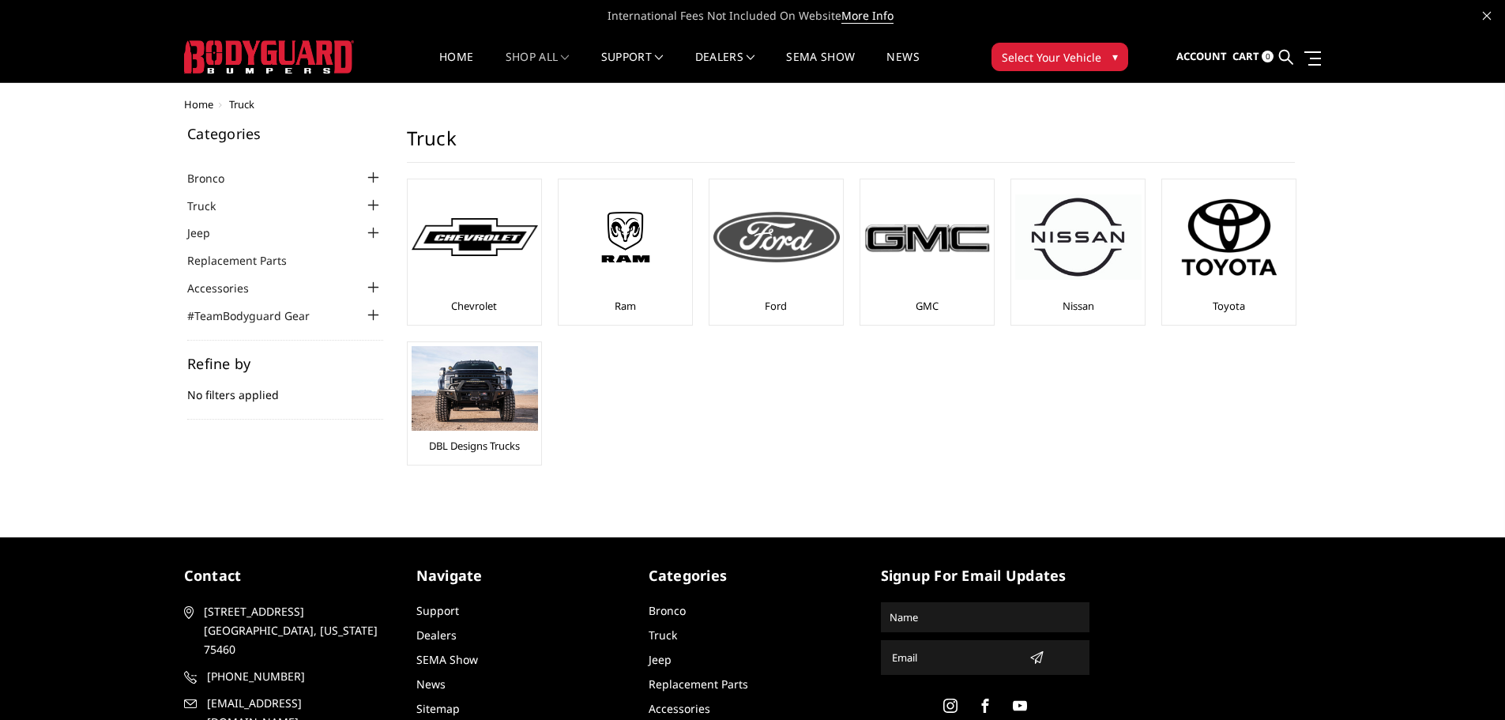
click at [769, 285] on div at bounding box center [776, 236] width 126 height 107
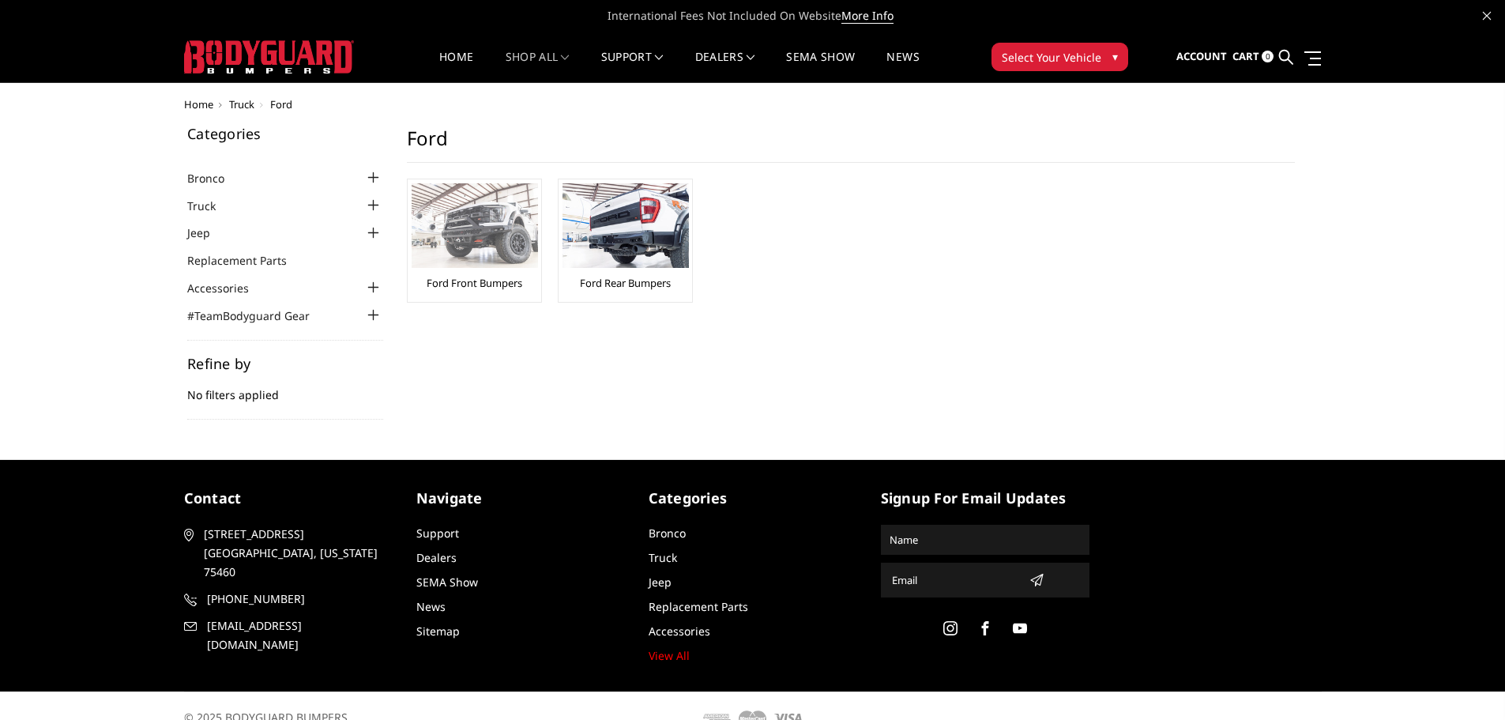
click at [465, 263] on img at bounding box center [475, 225] width 126 height 85
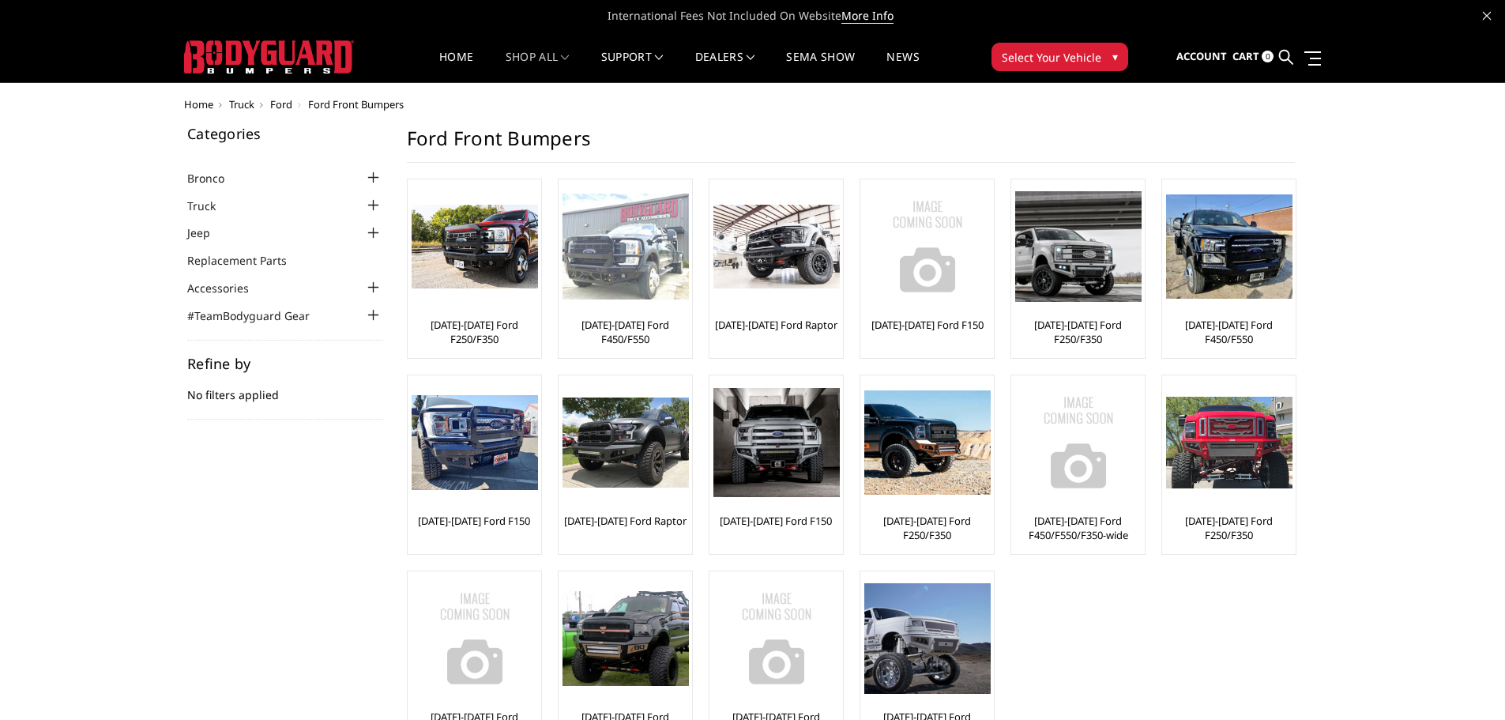
click at [628, 329] on link "[DATE]-[DATE] Ford F450/F550" at bounding box center [625, 332] width 126 height 28
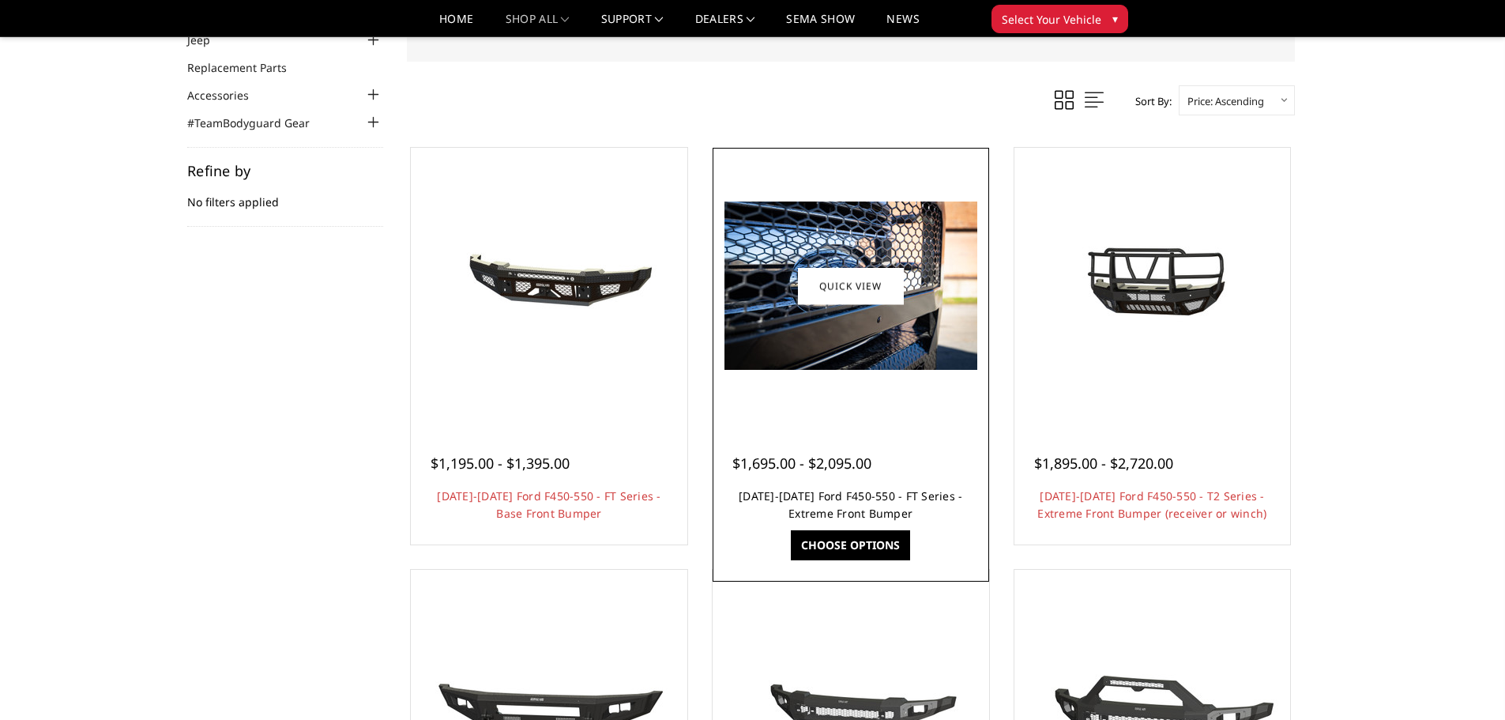
scroll to position [158, 0]
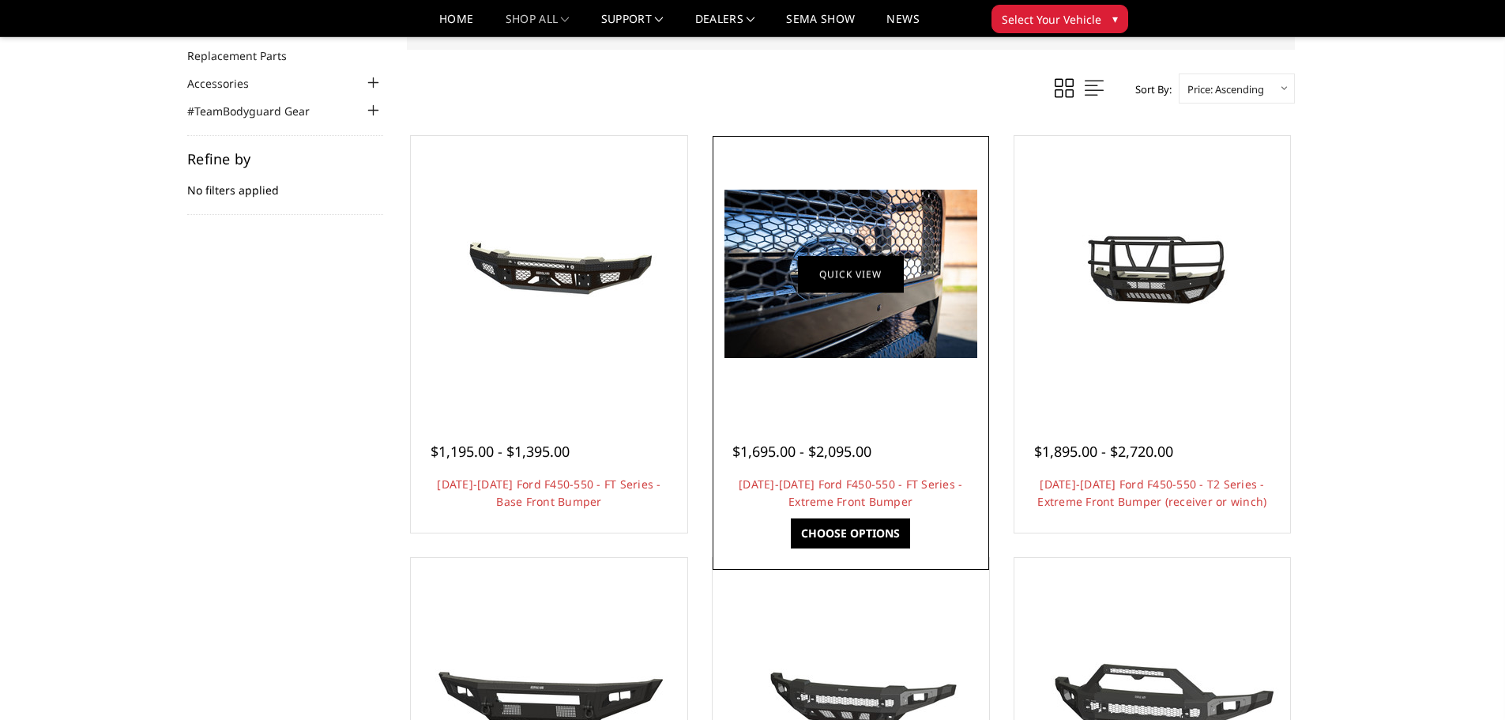
click at [840, 279] on link "Quick view" at bounding box center [851, 273] width 106 height 37
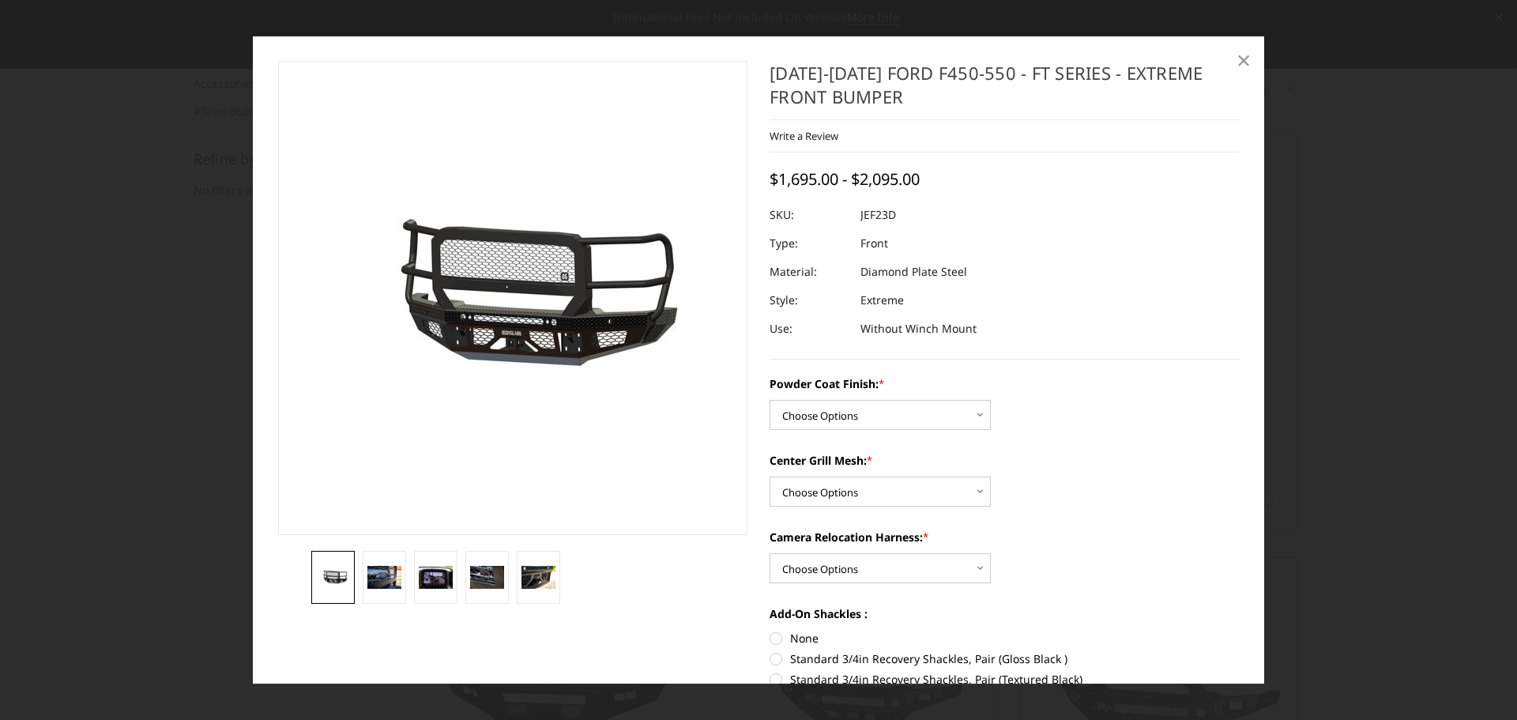
click at [1245, 50] on span "×" at bounding box center [1243, 60] width 14 height 34
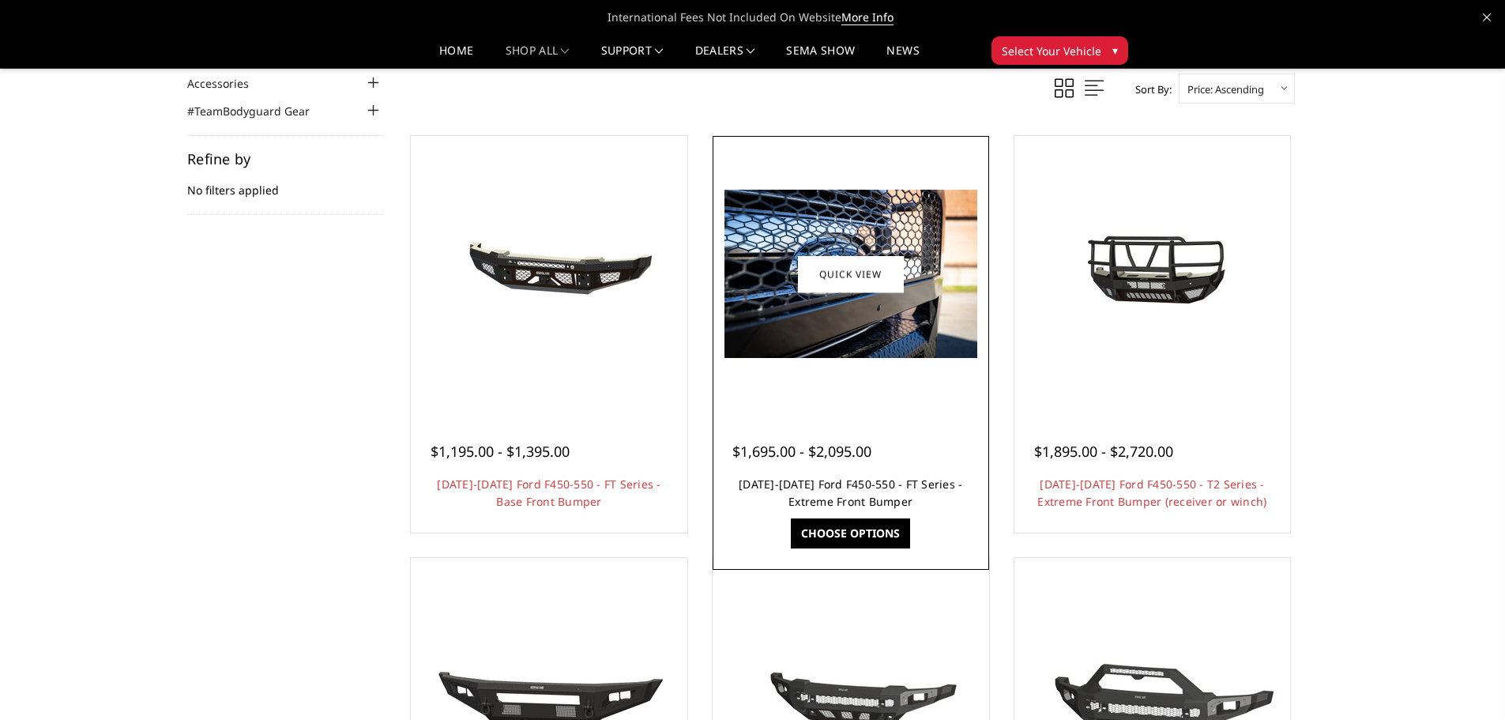
click at [868, 484] on link "2023-2026 Ford F450-550 - FT Series - Extreme Front Bumper" at bounding box center [851, 492] width 224 height 32
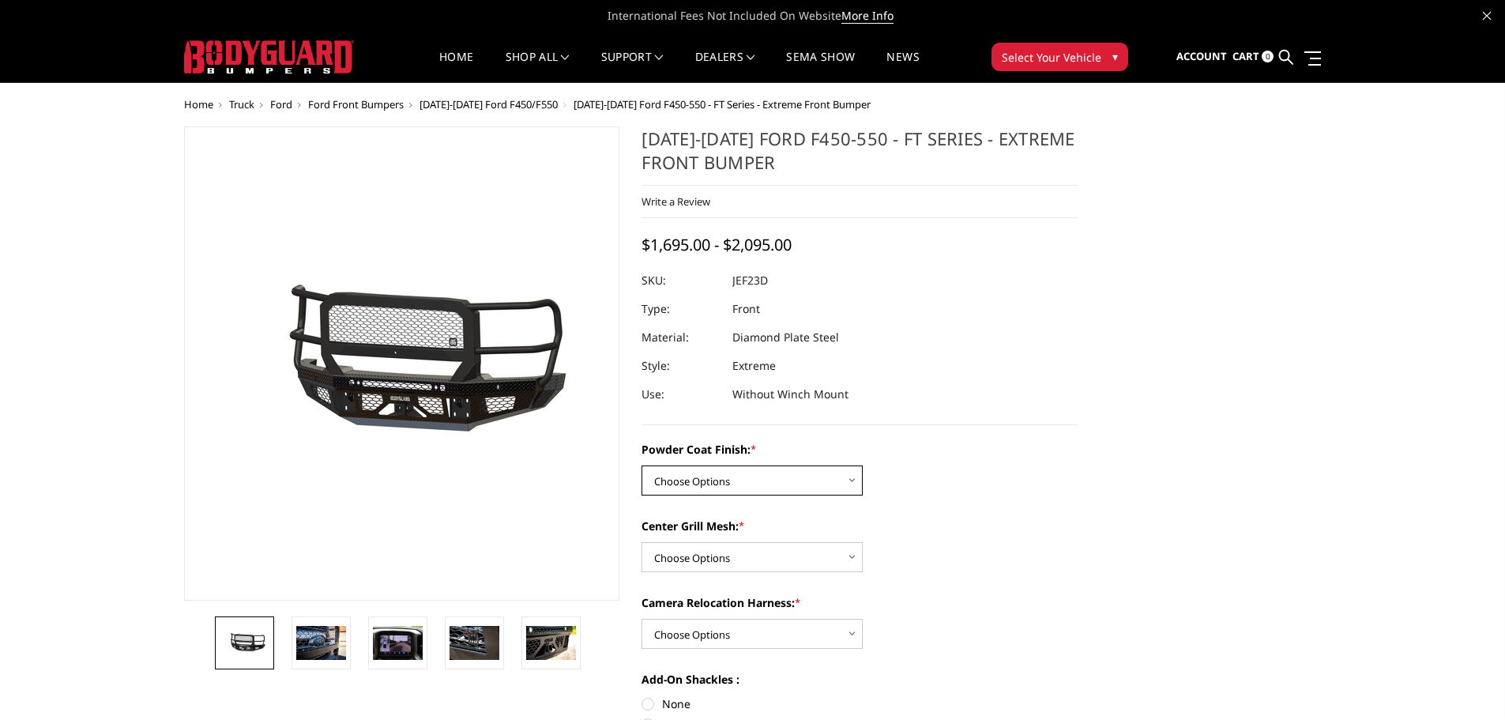
click at [859, 475] on select "Choose Options Bare Metal Gloss Black Powder Coat Textured Black Powder Coat" at bounding box center [751, 480] width 221 height 30
select select "3271"
click at [641, 465] on select "Choose Options Bare Metal Gloss Black Powder Coat Textured Black Powder Coat" at bounding box center [751, 480] width 221 height 30
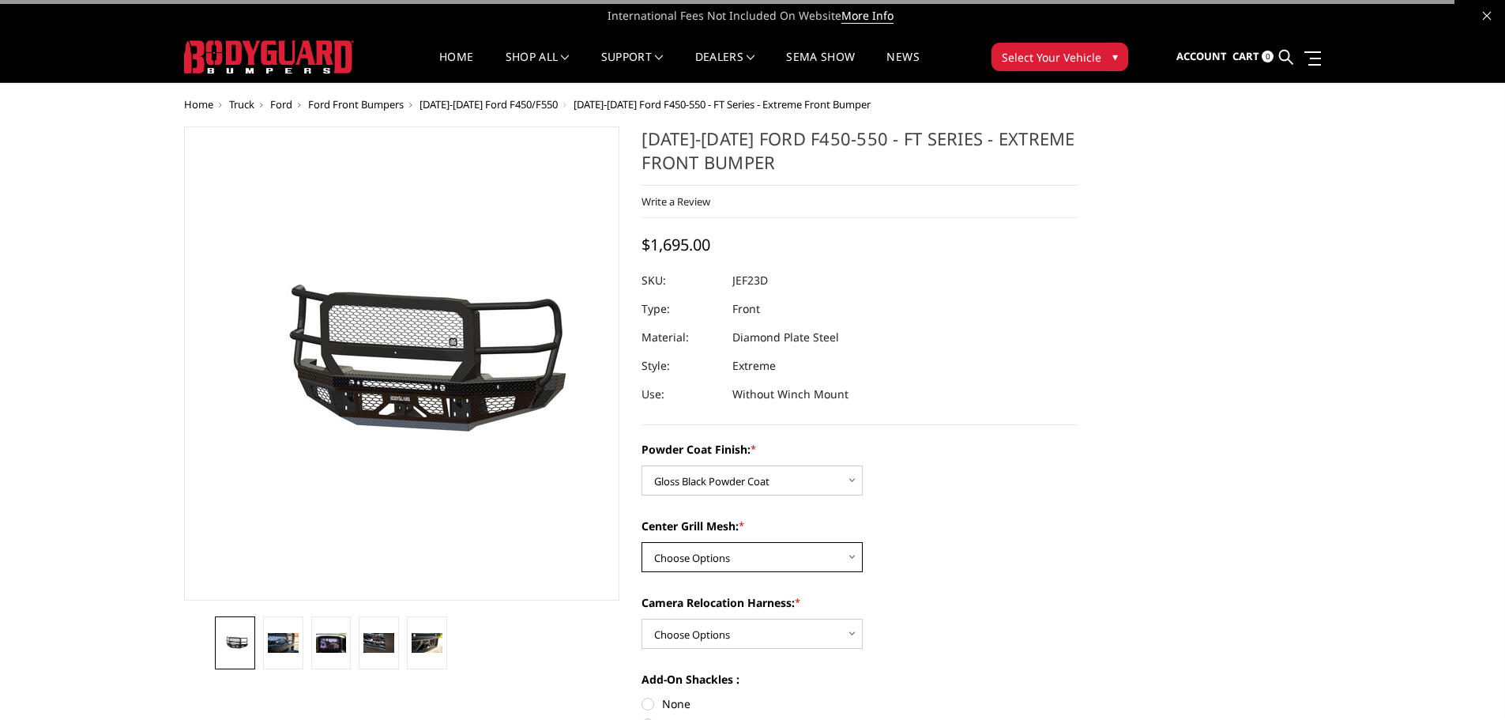
click at [858, 559] on select "Choose Options WITH Expanded Metal in Center Grill WITHOUT Expanded Metal in Ce…" at bounding box center [751, 557] width 221 height 30
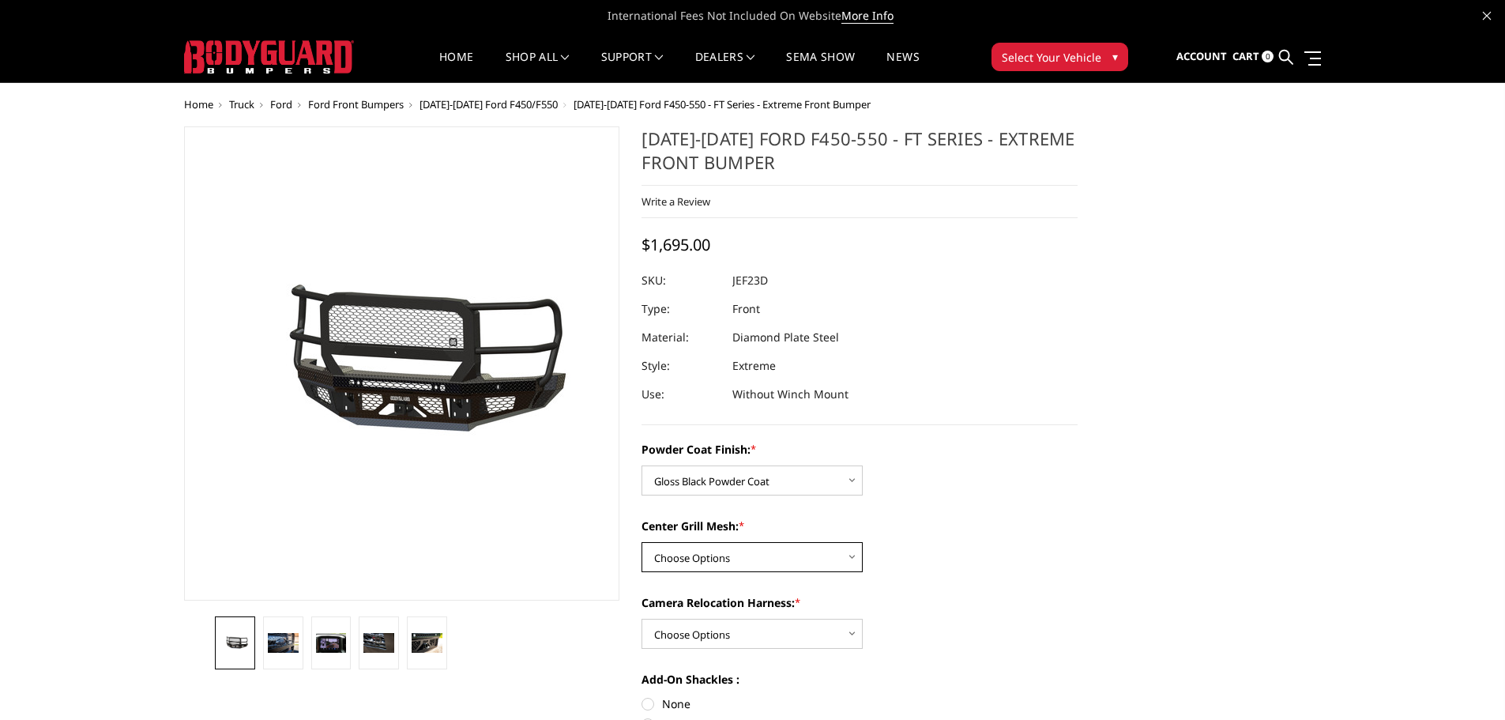
select select "3273"
click at [641, 542] on select "Choose Options WITH Expanded Metal in Center Grill WITHOUT Expanded Metal in Ce…" at bounding box center [751, 557] width 221 height 30
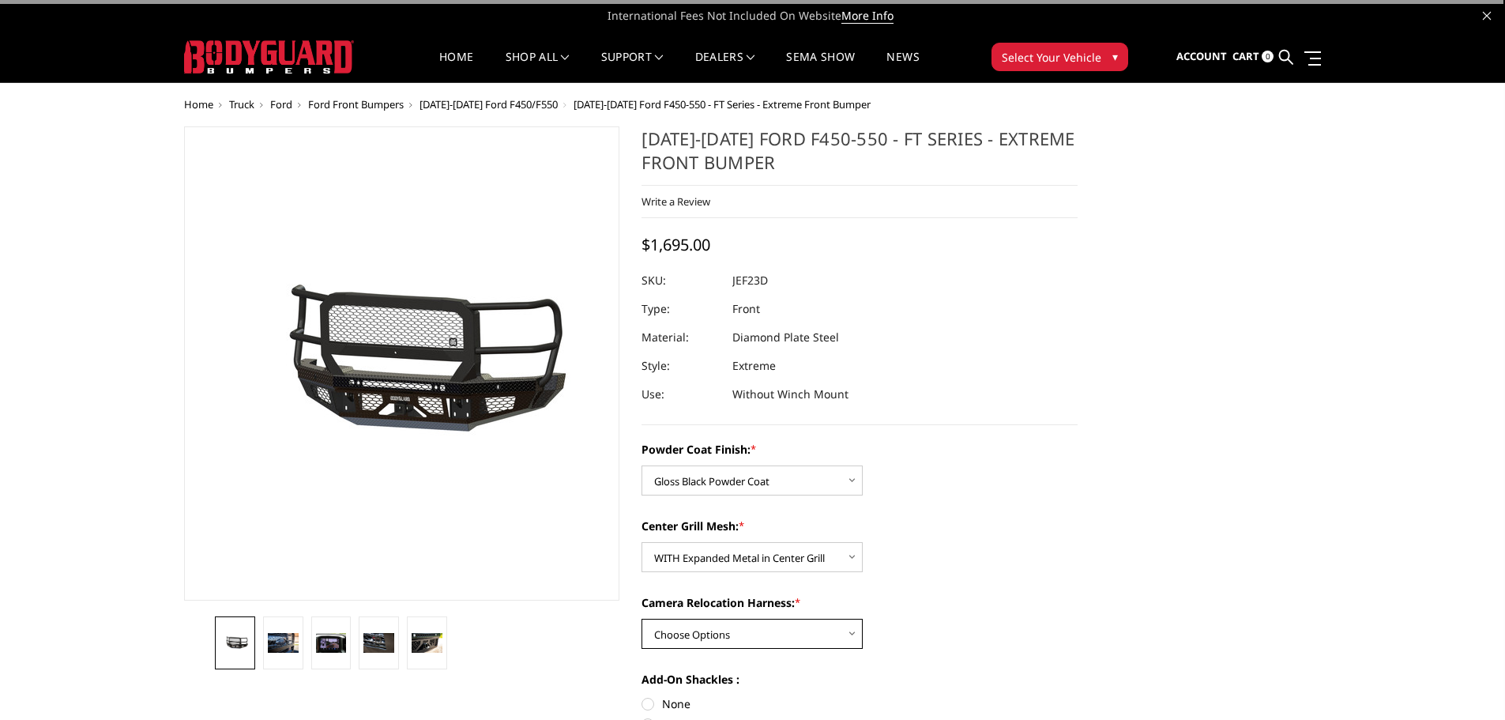
click at [853, 630] on select "Choose Options WITH Camera Relocation Harness WITHOUT Camera Relocation Harness" at bounding box center [751, 634] width 221 height 30
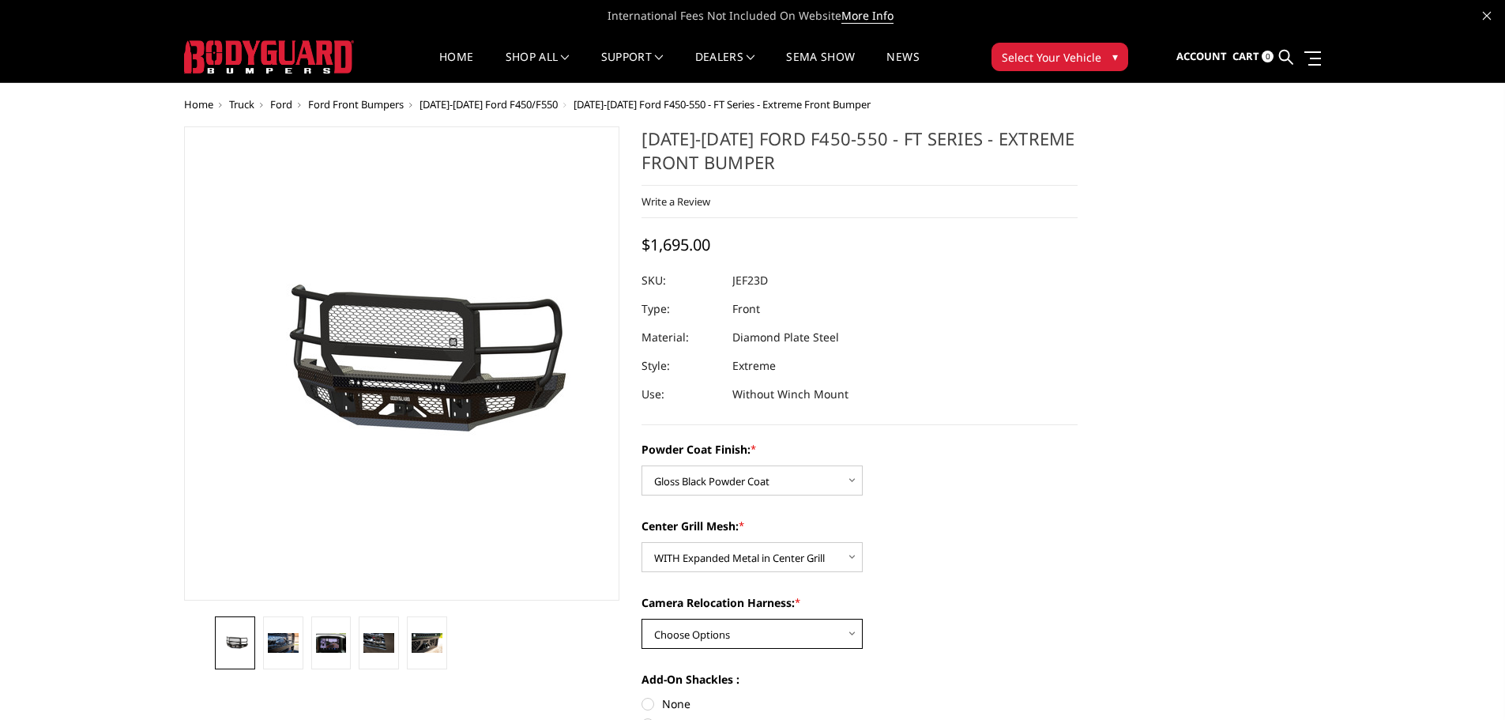
select select "3276"
click at [641, 619] on select "Choose Options WITH Camera Relocation Harness WITHOUT Camera Relocation Harness" at bounding box center [751, 634] width 221 height 30
